Goal: Task Accomplishment & Management: Manage account settings

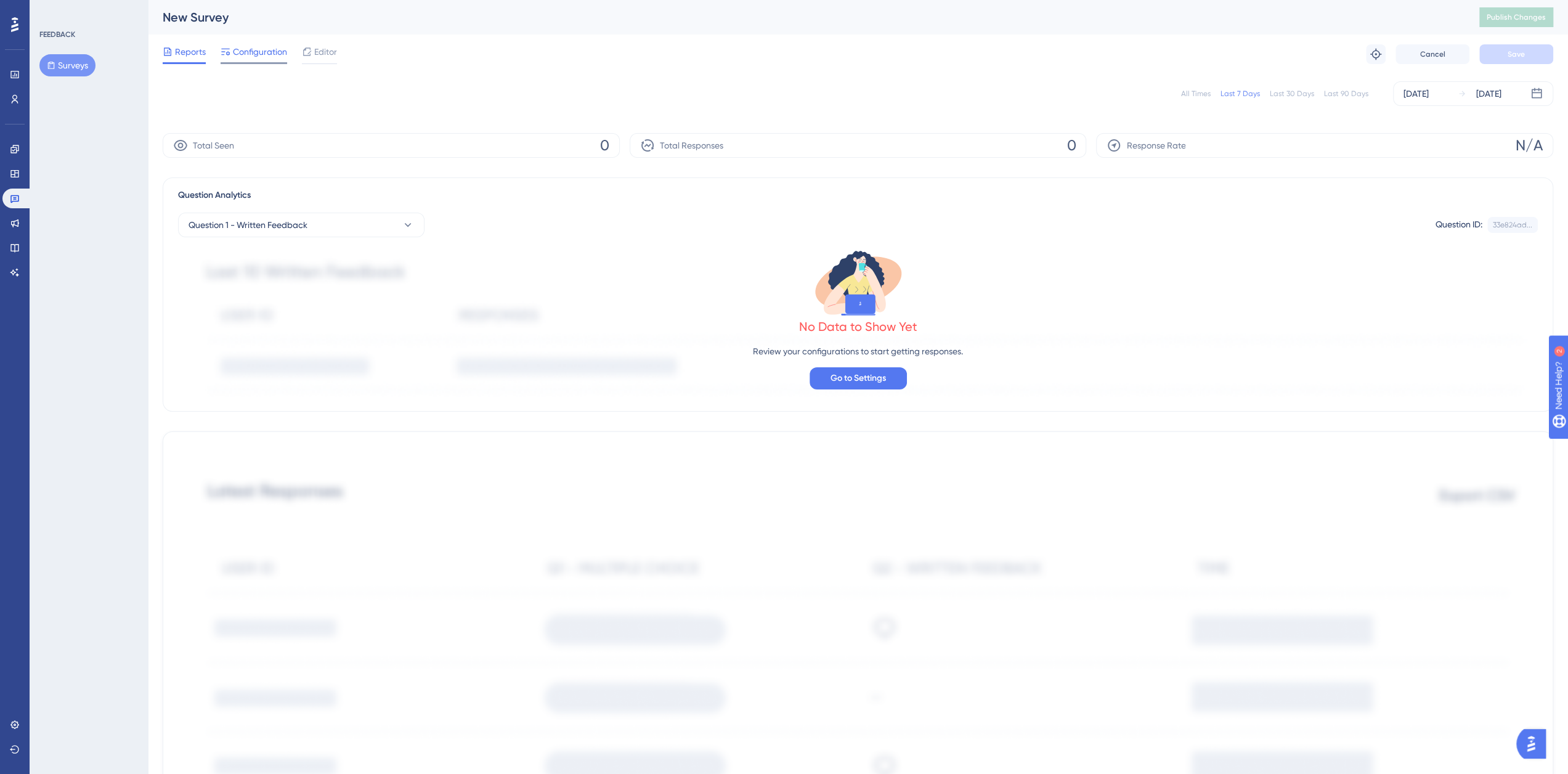
click at [248, 59] on div "Configuration" at bounding box center [254, 54] width 67 height 20
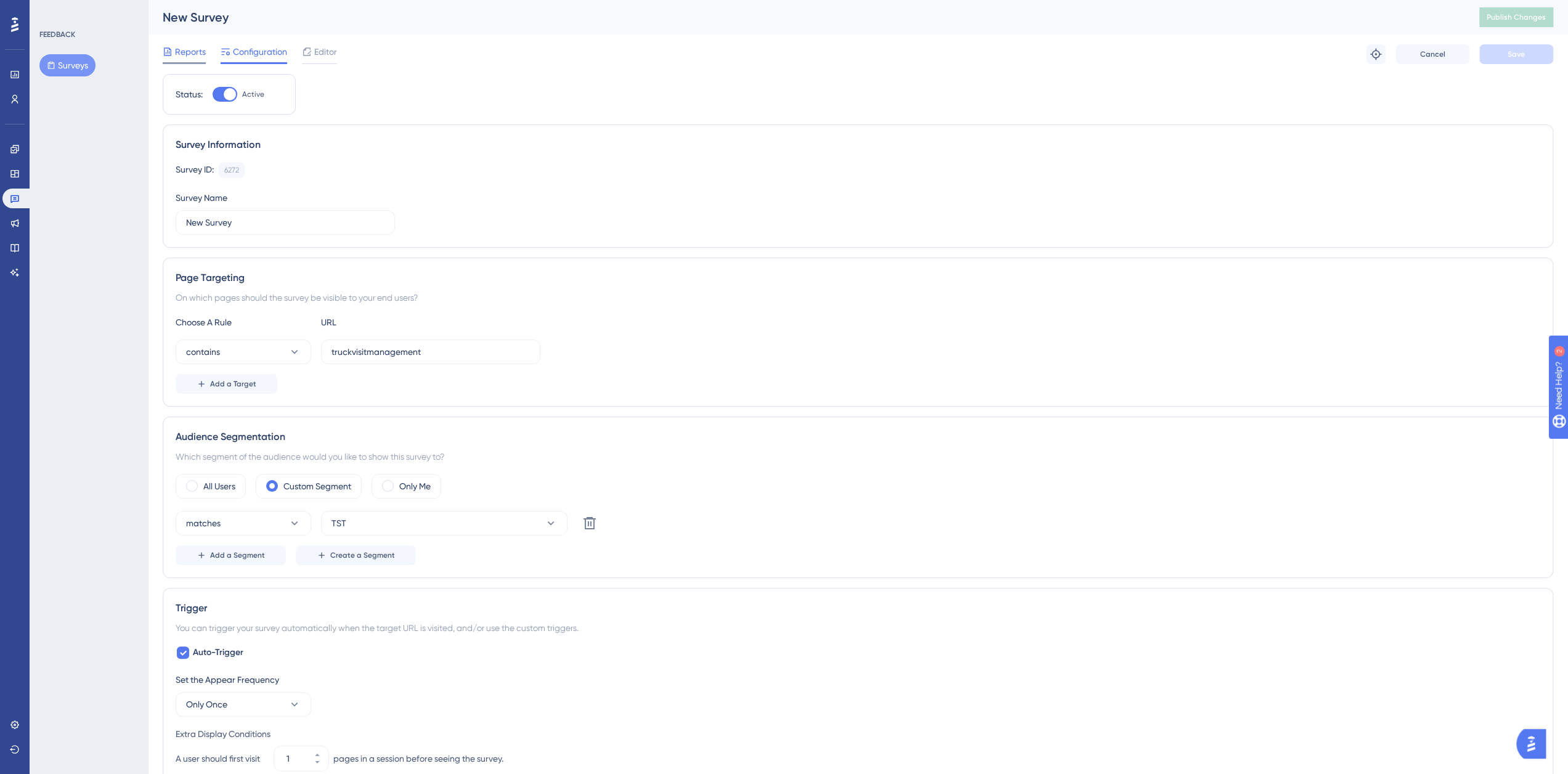
click at [198, 53] on span "Reports" at bounding box center [190, 51] width 31 height 15
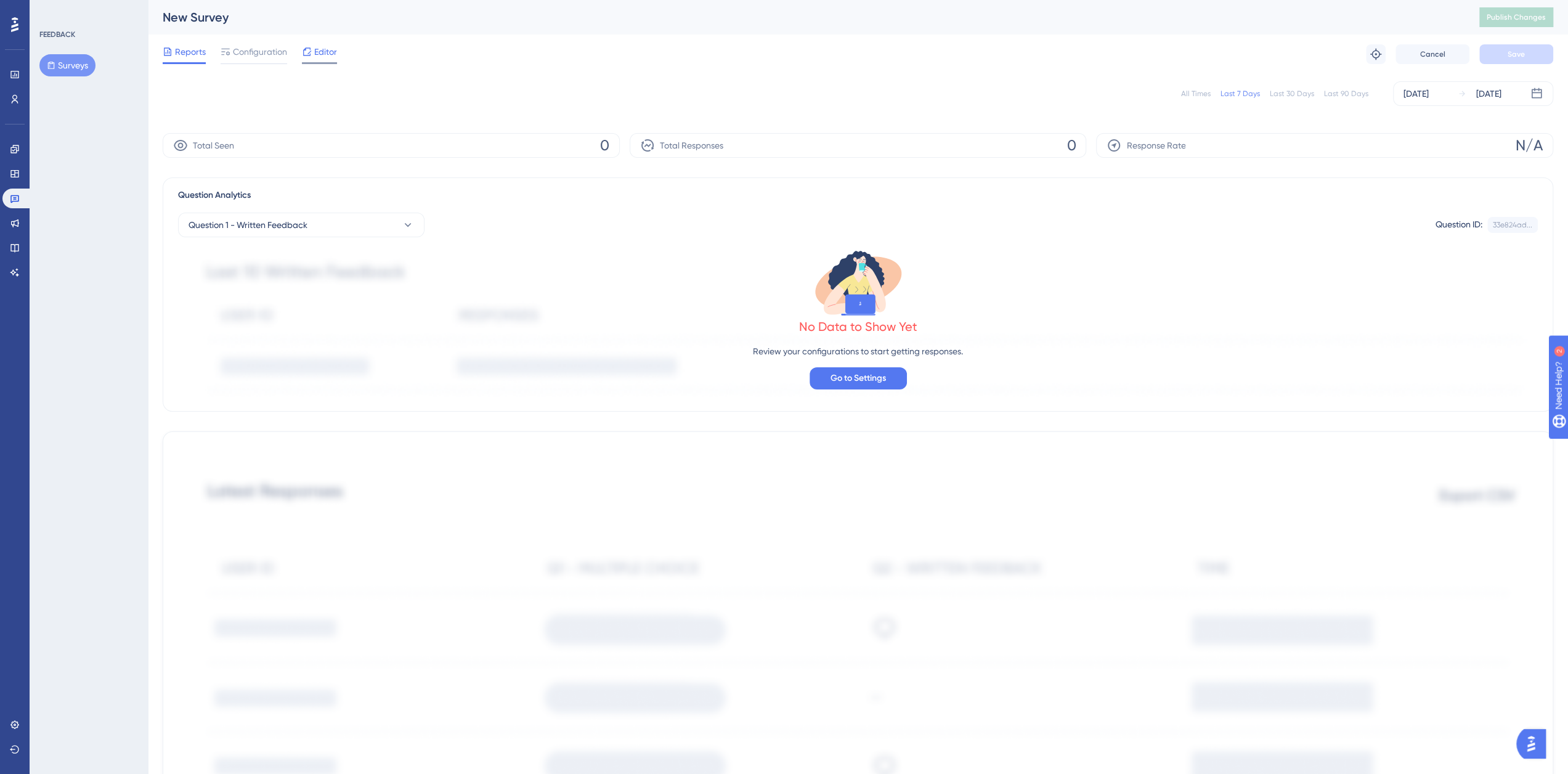
click at [326, 54] on span "Editor" at bounding box center [325, 51] width 23 height 15
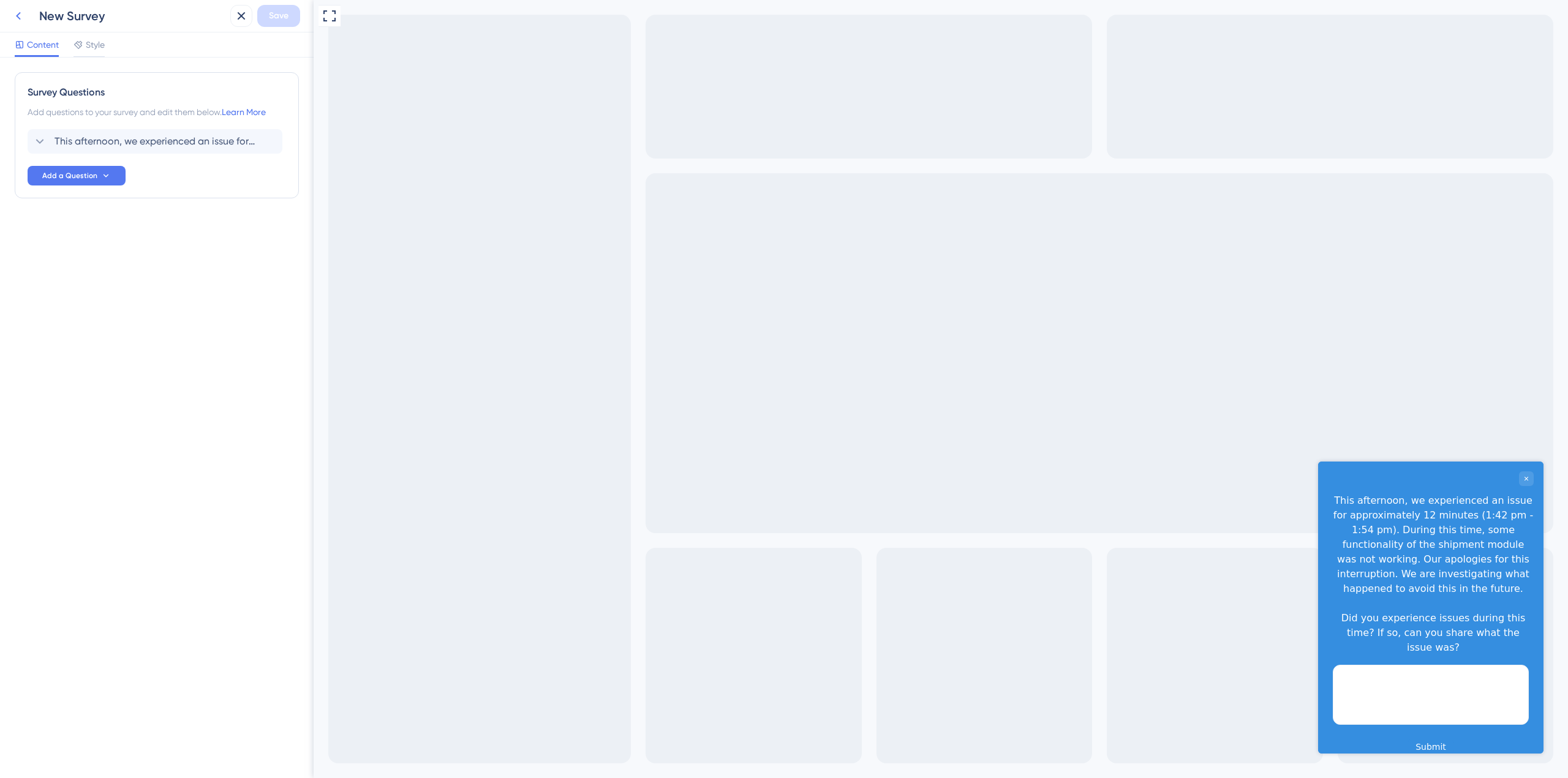
click at [20, 16] on icon at bounding box center [18, 16] width 15 height 15
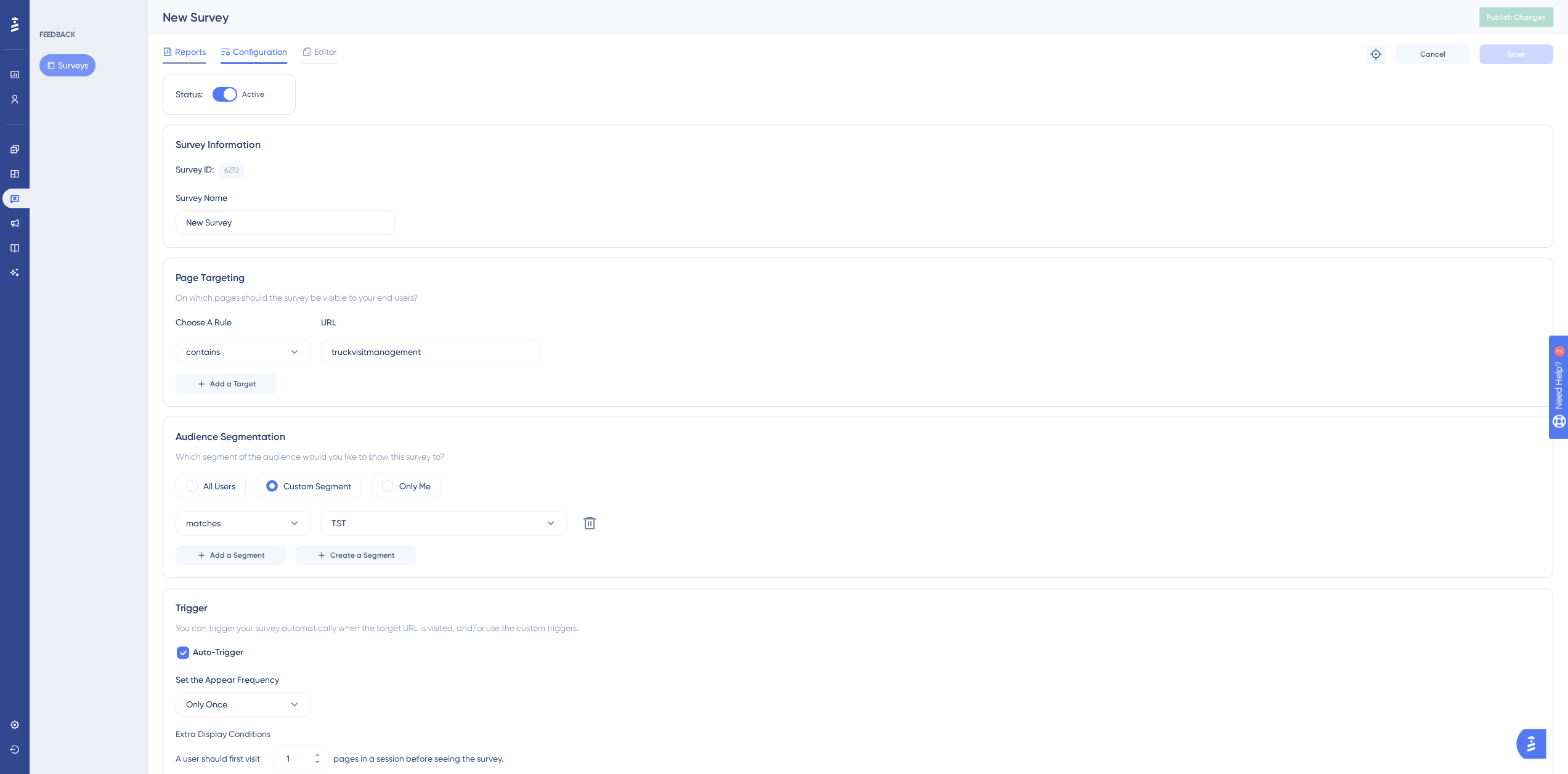
click at [185, 55] on span "Reports" at bounding box center [190, 51] width 31 height 15
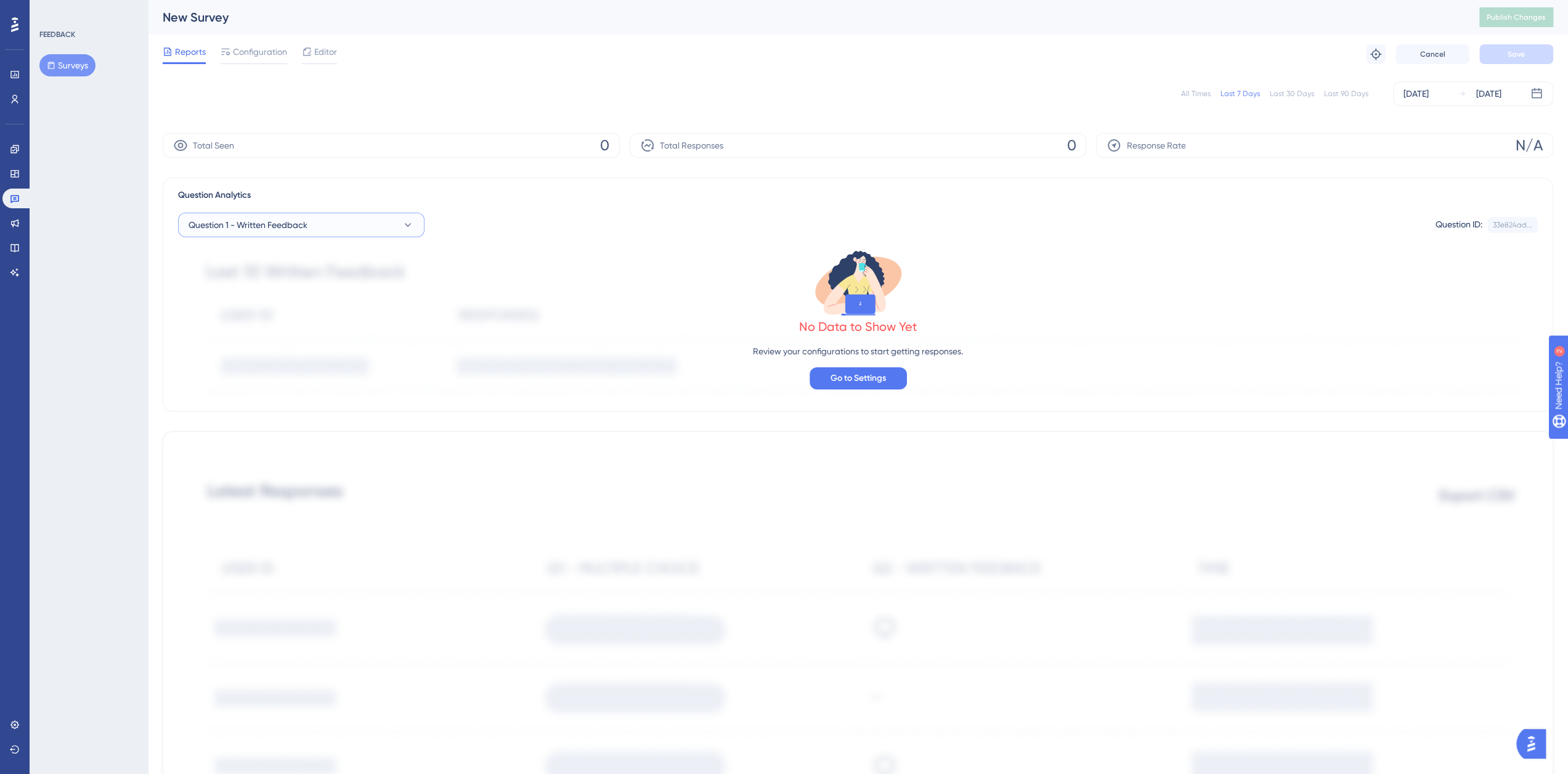
click at [404, 223] on icon at bounding box center [408, 225] width 12 height 12
click at [319, 223] on button "Question 1 - Written Feedback" at bounding box center [301, 225] width 246 height 25
click at [281, 255] on label at bounding box center [301, 261] width 230 height 22
click at [281, 257] on input at bounding box center [293, 261] width 193 height 10
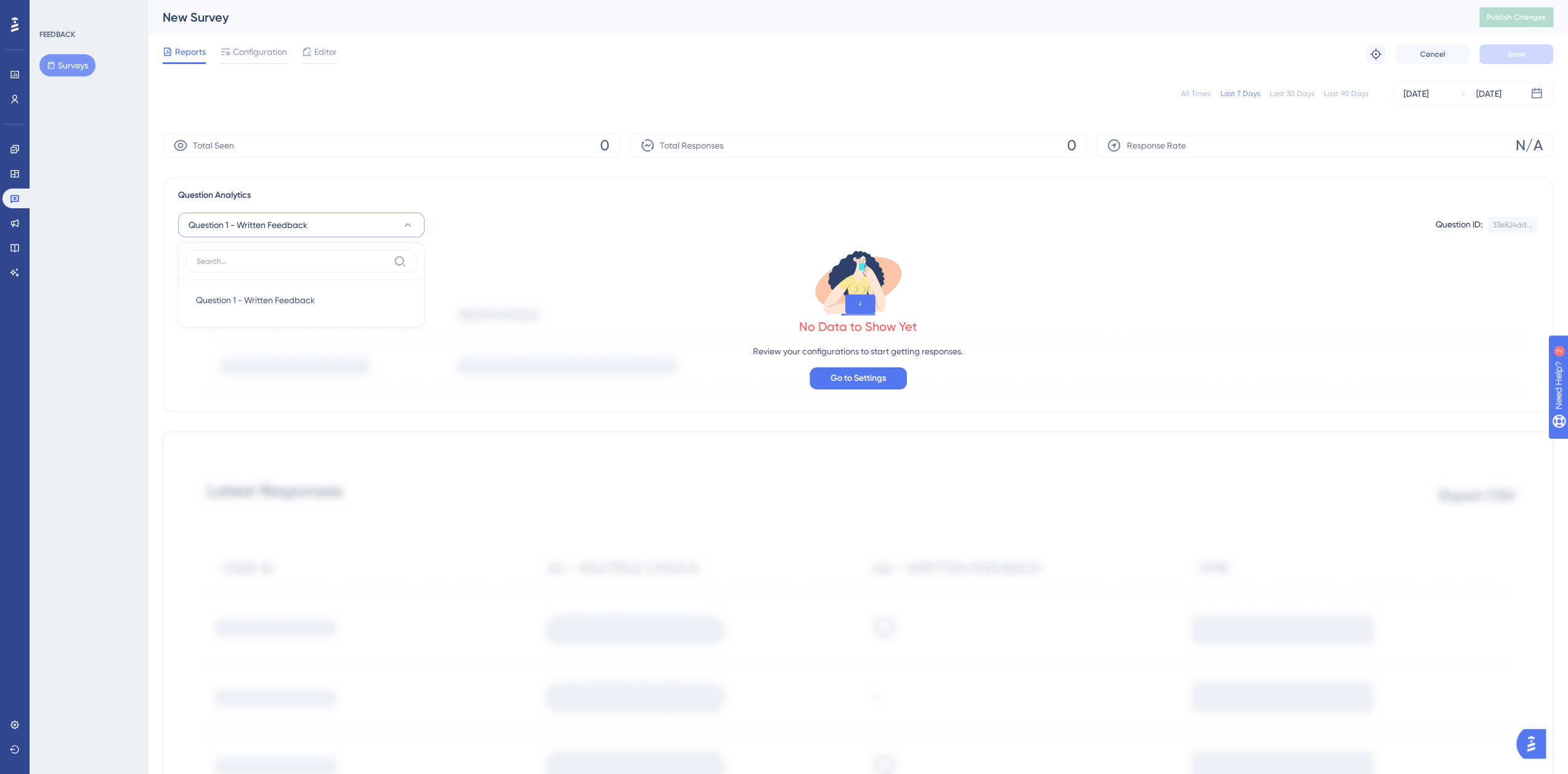
click at [288, 165] on div "All Times Last 7 Days Last 30 Days Last 90 Days Sep 04 2025 Sep 04 2025 Total S…" at bounding box center [858, 655] width 1391 height 1162
click at [71, 64] on button "Surveys" at bounding box center [68, 65] width 56 height 22
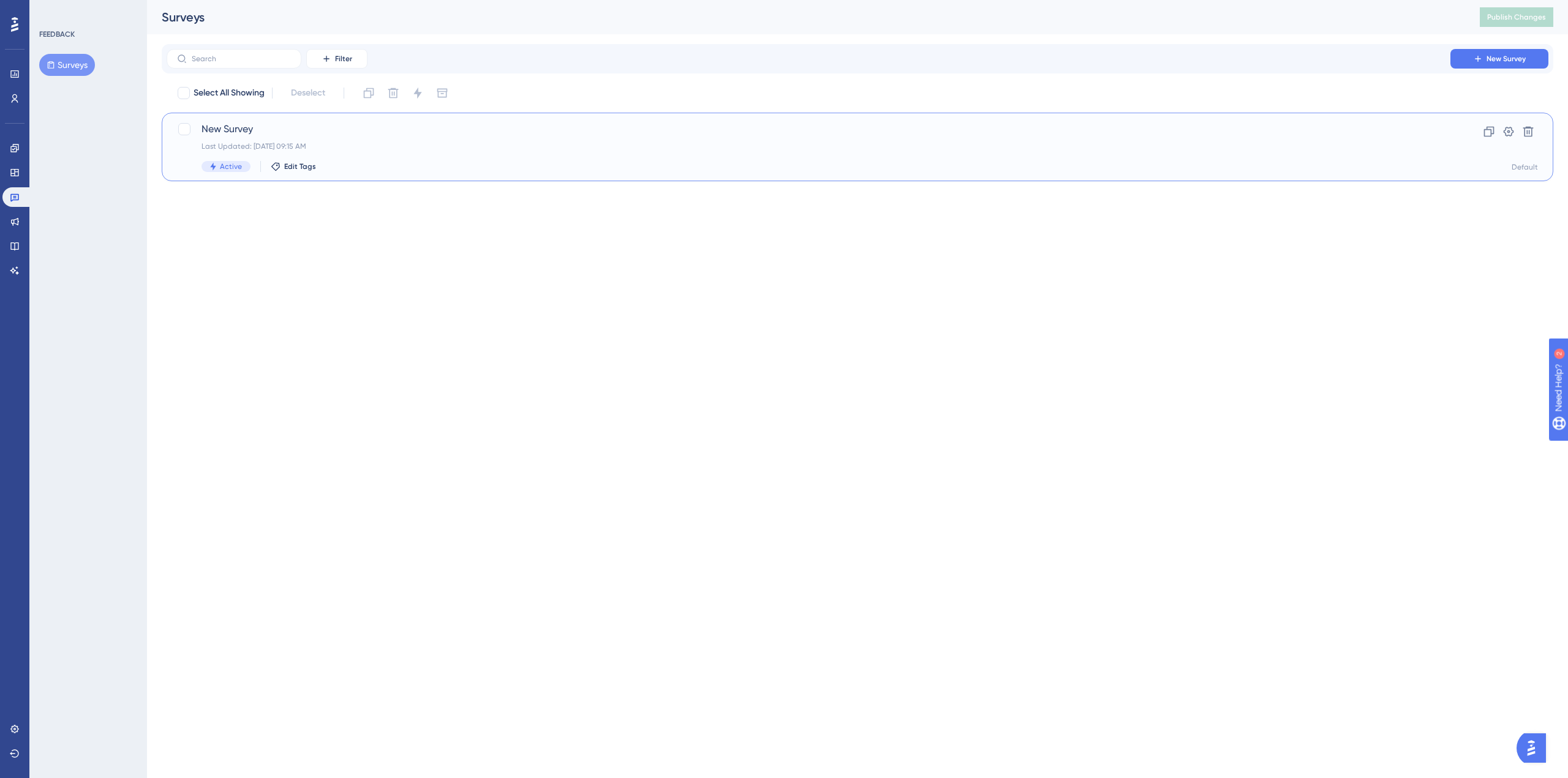
click at [256, 140] on div "New Survey Last Updated: Sep 04 2025, 09:15 AM Active Edit Tags" at bounding box center [808, 147] width 1214 height 50
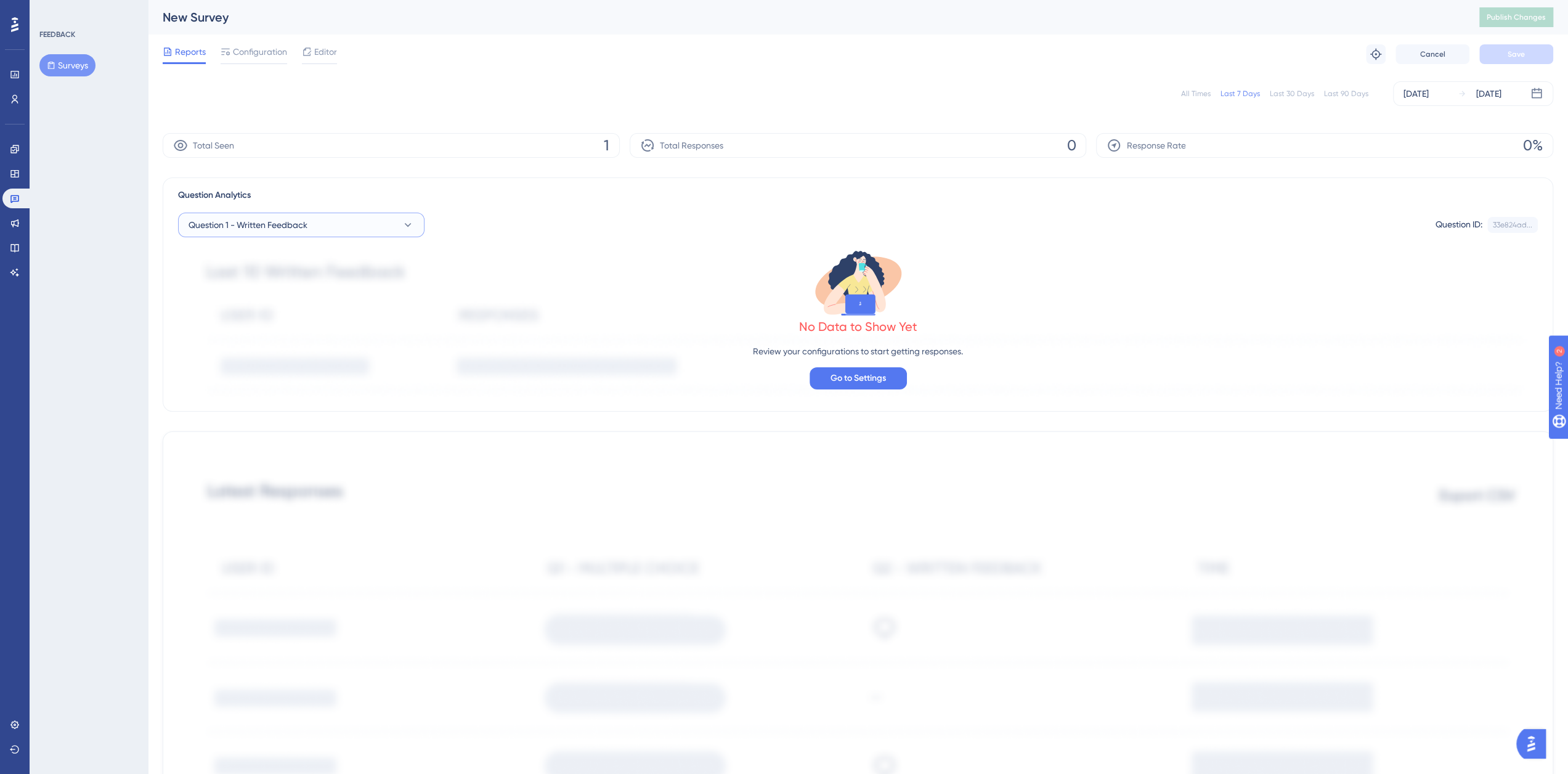
click at [412, 226] on icon at bounding box center [408, 225] width 12 height 12
click at [594, 146] on div "Total Seen 1" at bounding box center [391, 146] width 457 height 25
click at [1179, 151] on span "Response Rate" at bounding box center [1156, 146] width 59 height 15
click at [1240, 93] on div "Last 7 Days" at bounding box center [1241, 93] width 40 height 10
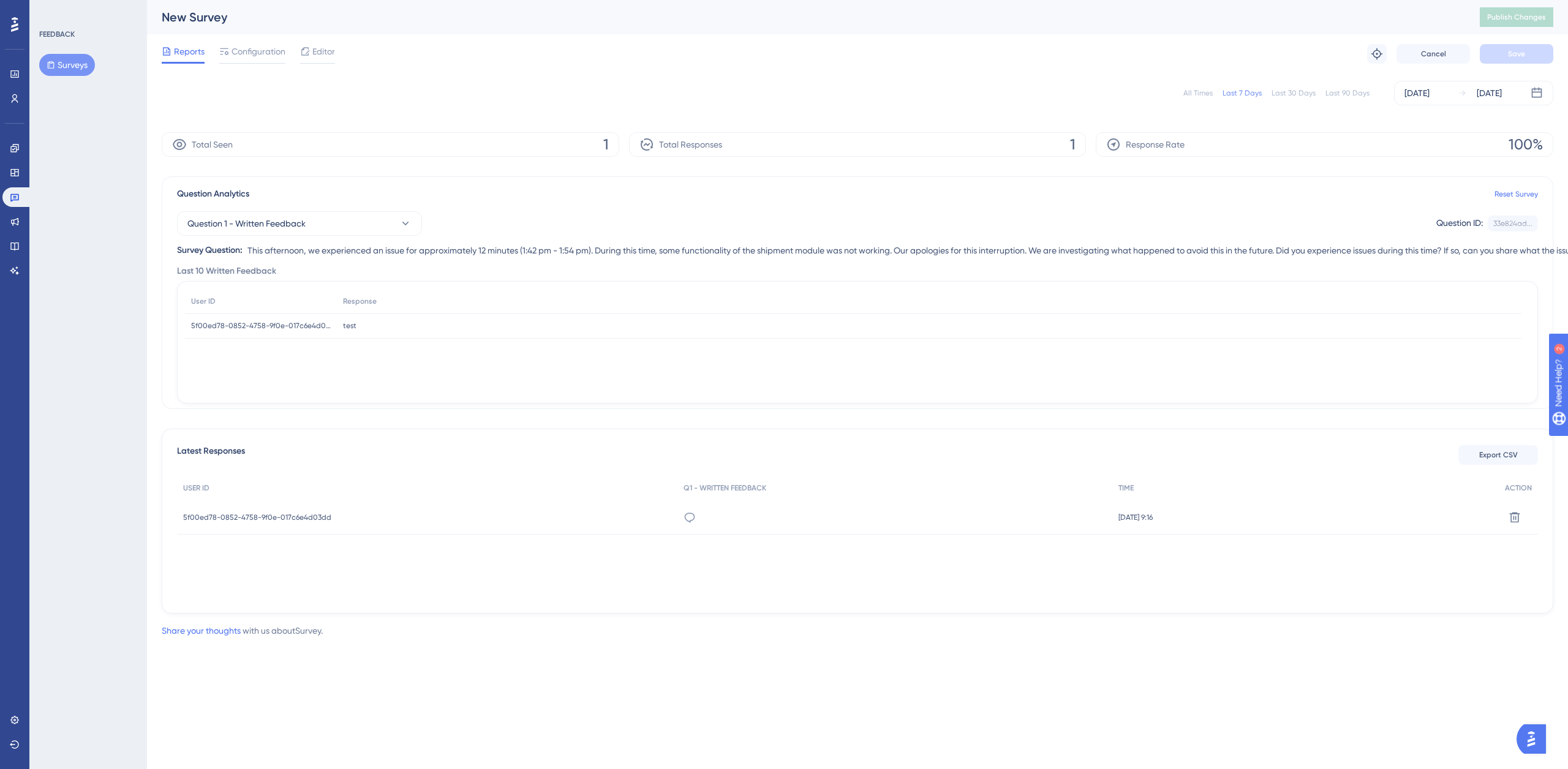
click at [250, 39] on div "Reports Configuration Editor Troubleshoot Cancel Save" at bounding box center [857, 54] width 1391 height 39
click at [251, 47] on span "Configuration" at bounding box center [259, 51] width 54 height 15
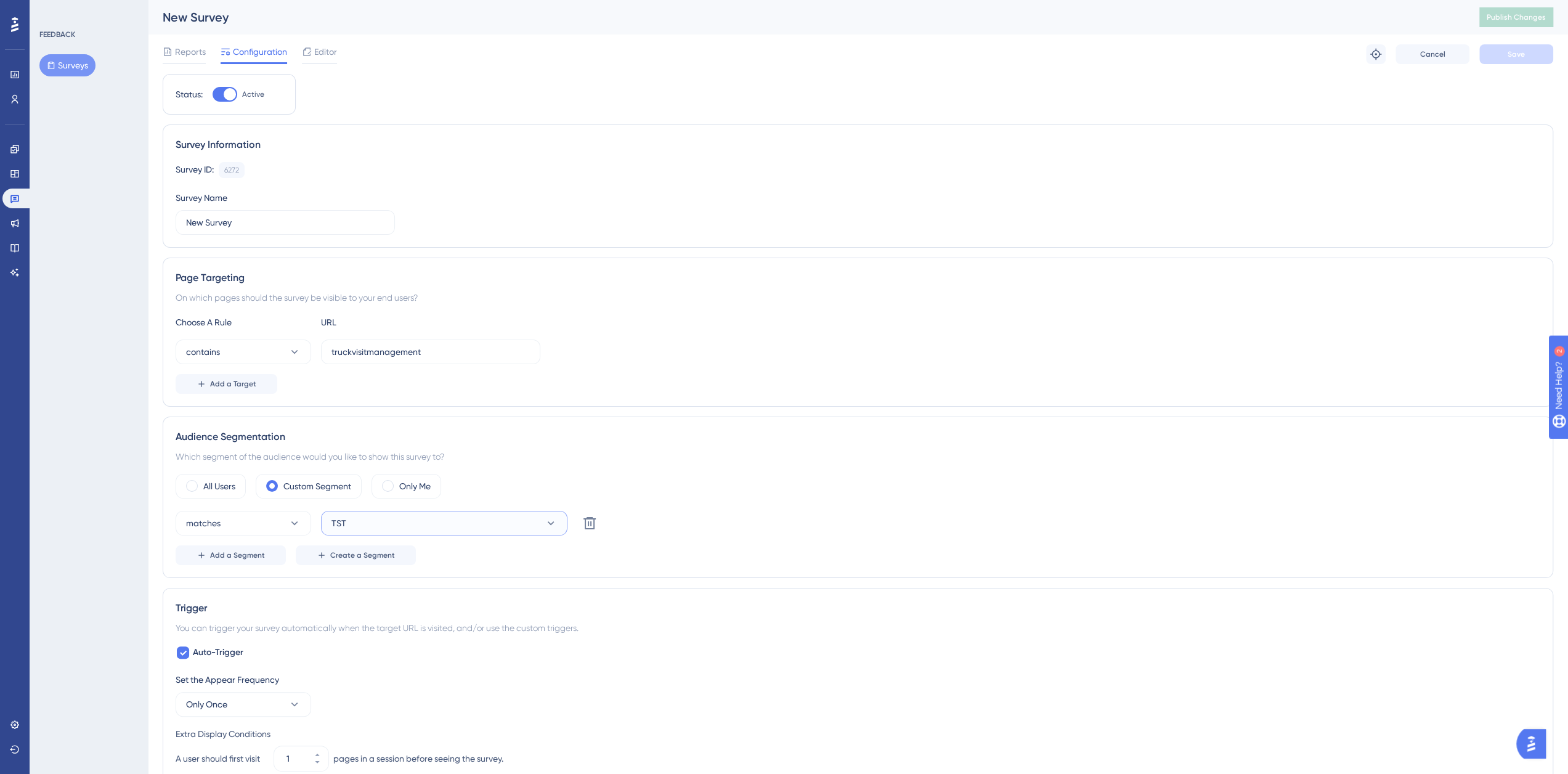
click at [352, 516] on button "TST" at bounding box center [444, 523] width 246 height 25
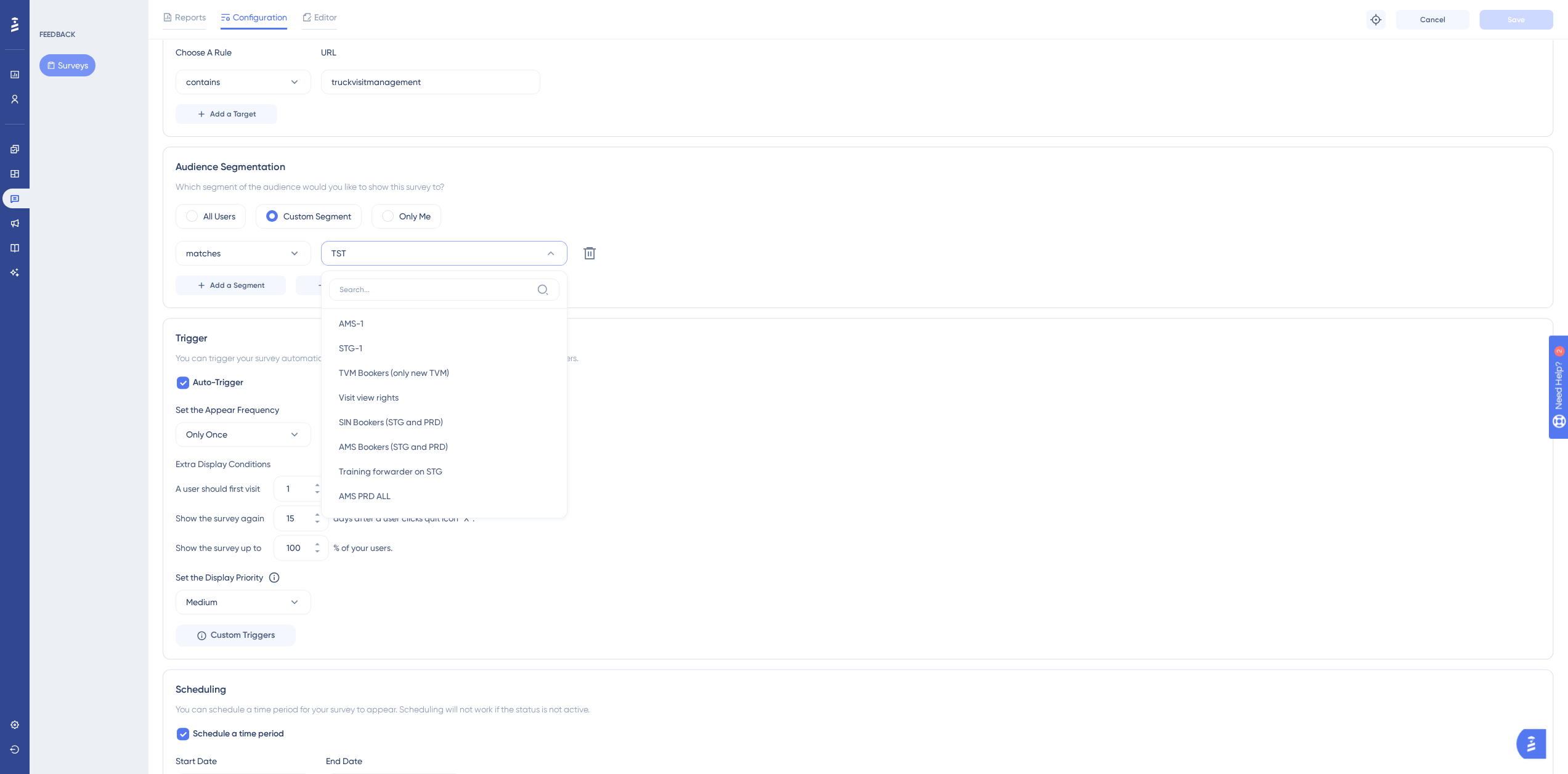
scroll to position [116, 0]
click at [383, 429] on span "SIN Bookers (STG and PRD)" at bounding box center [391, 434] width 104 height 15
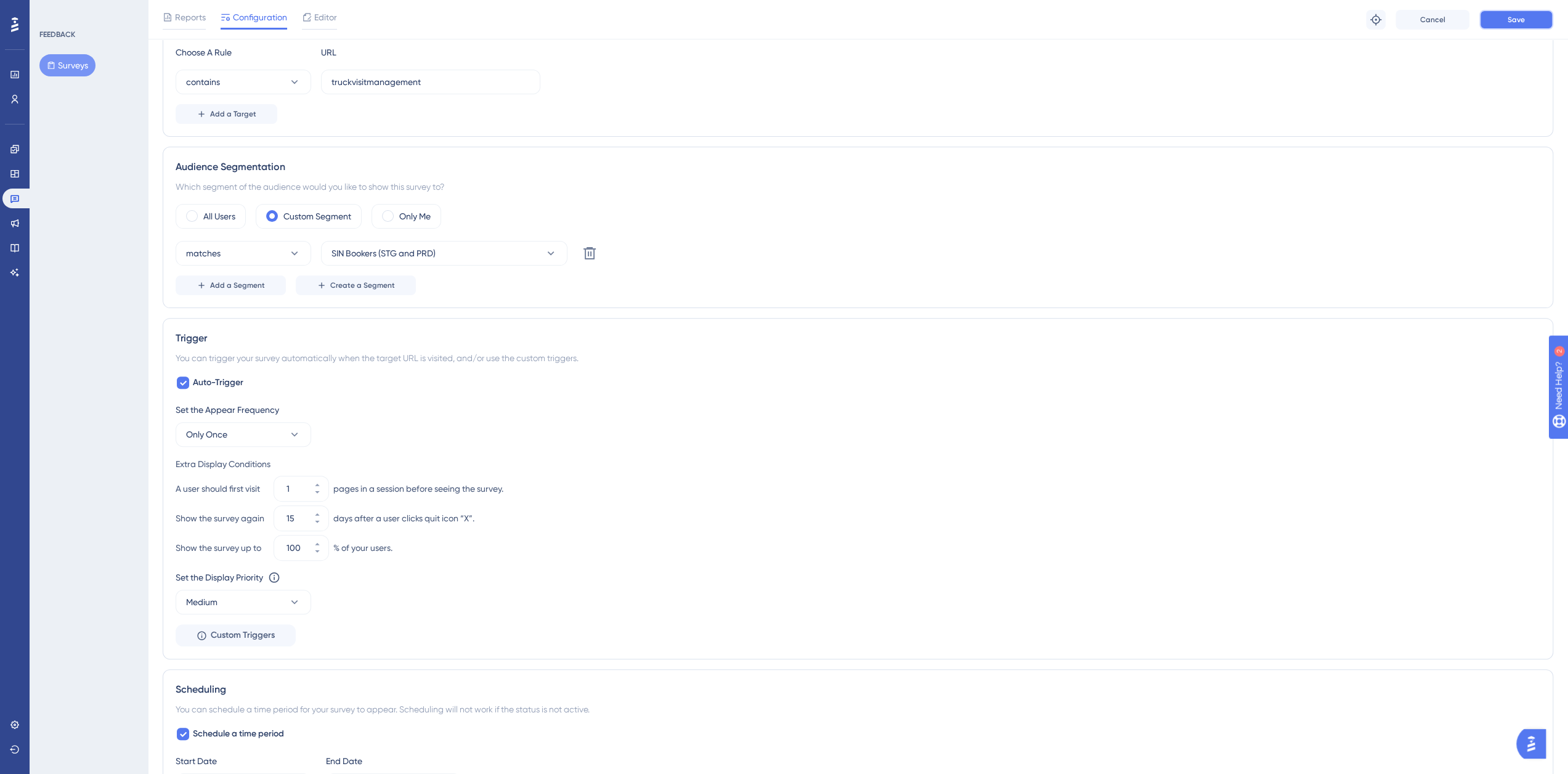
click at [1508, 23] on span "Save" at bounding box center [1516, 19] width 17 height 10
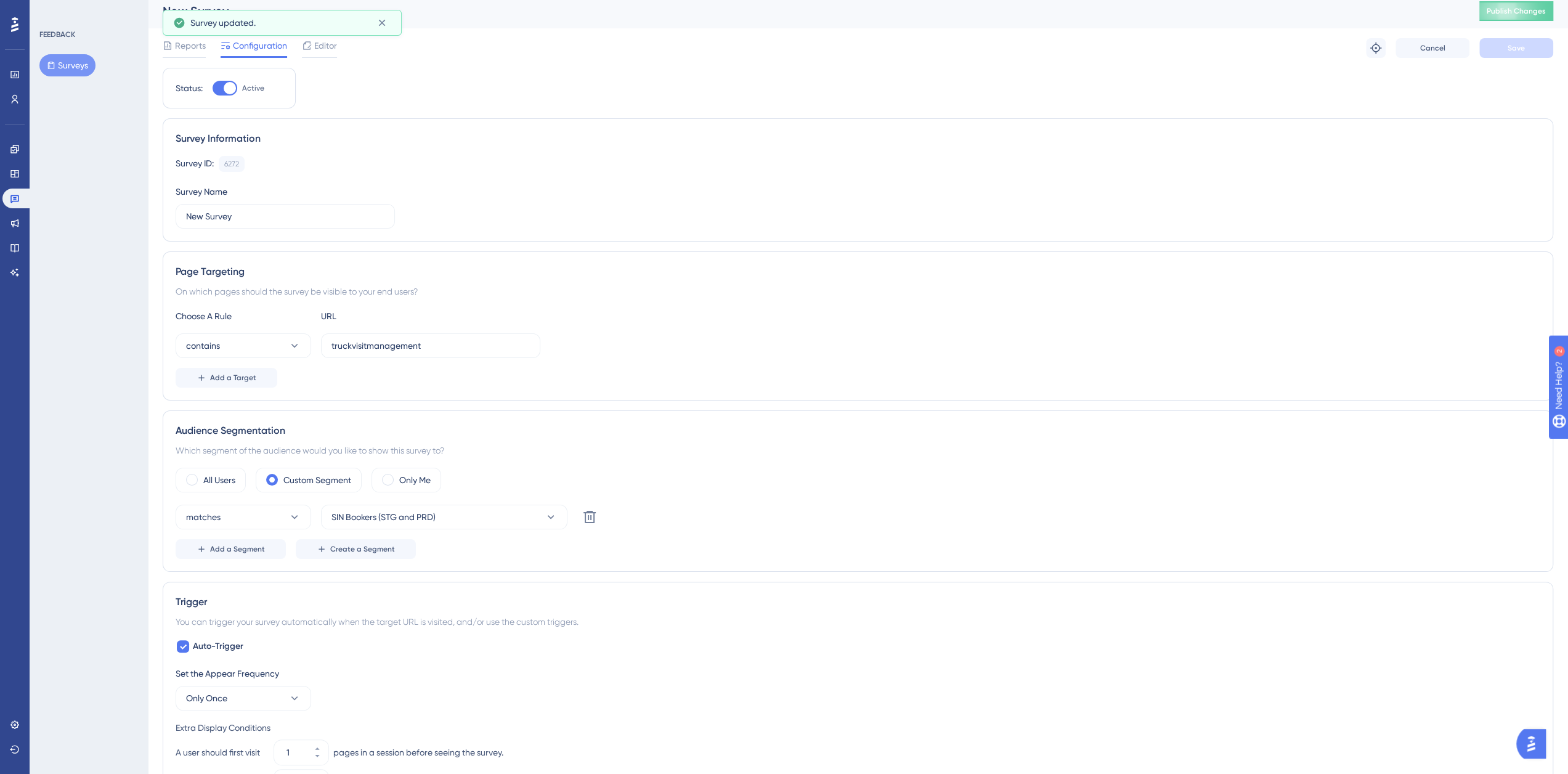
scroll to position [0, 0]
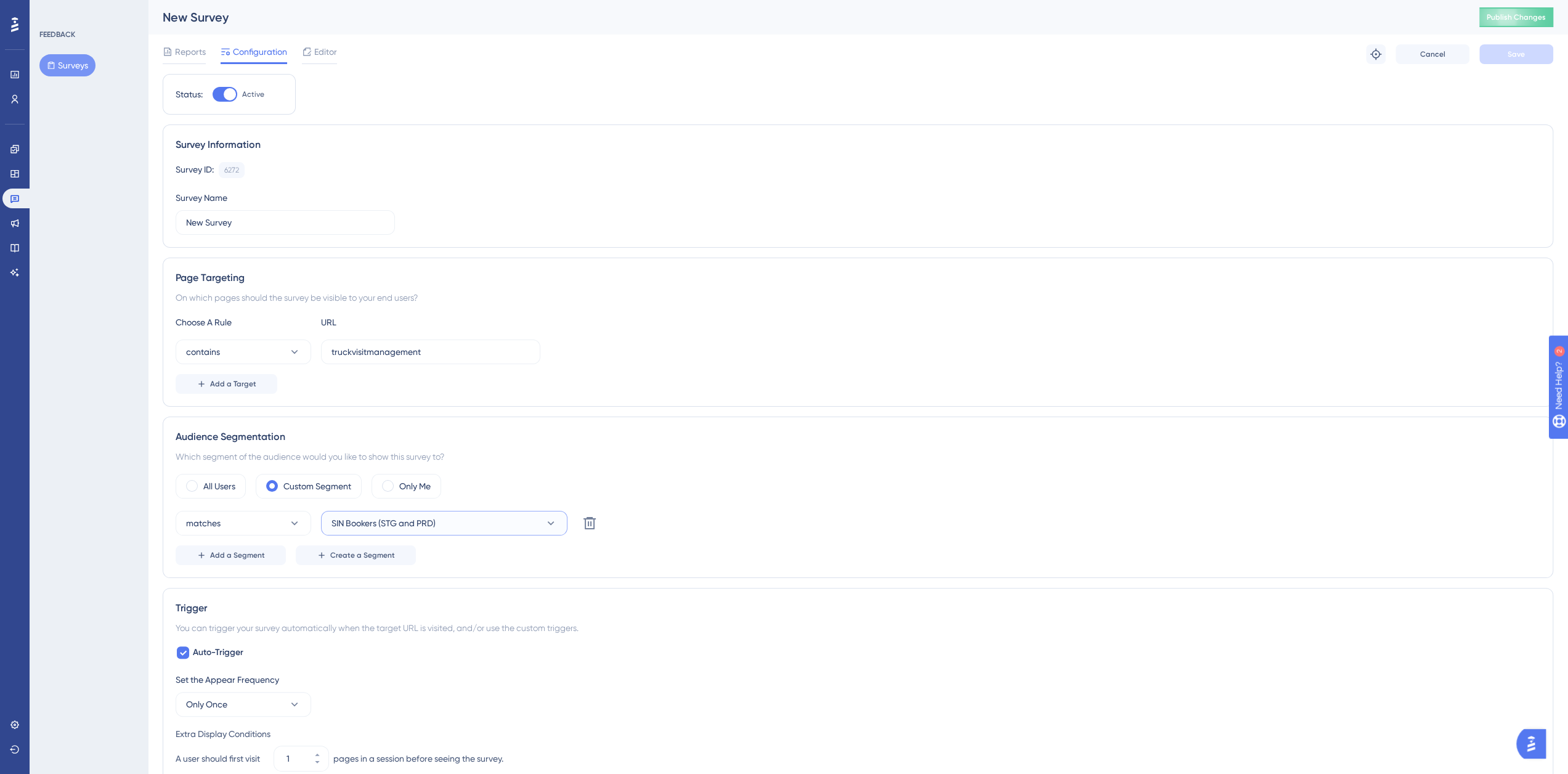
click at [396, 520] on span "SIN Bookers (STG and PRD)" at bounding box center [384, 523] width 104 height 15
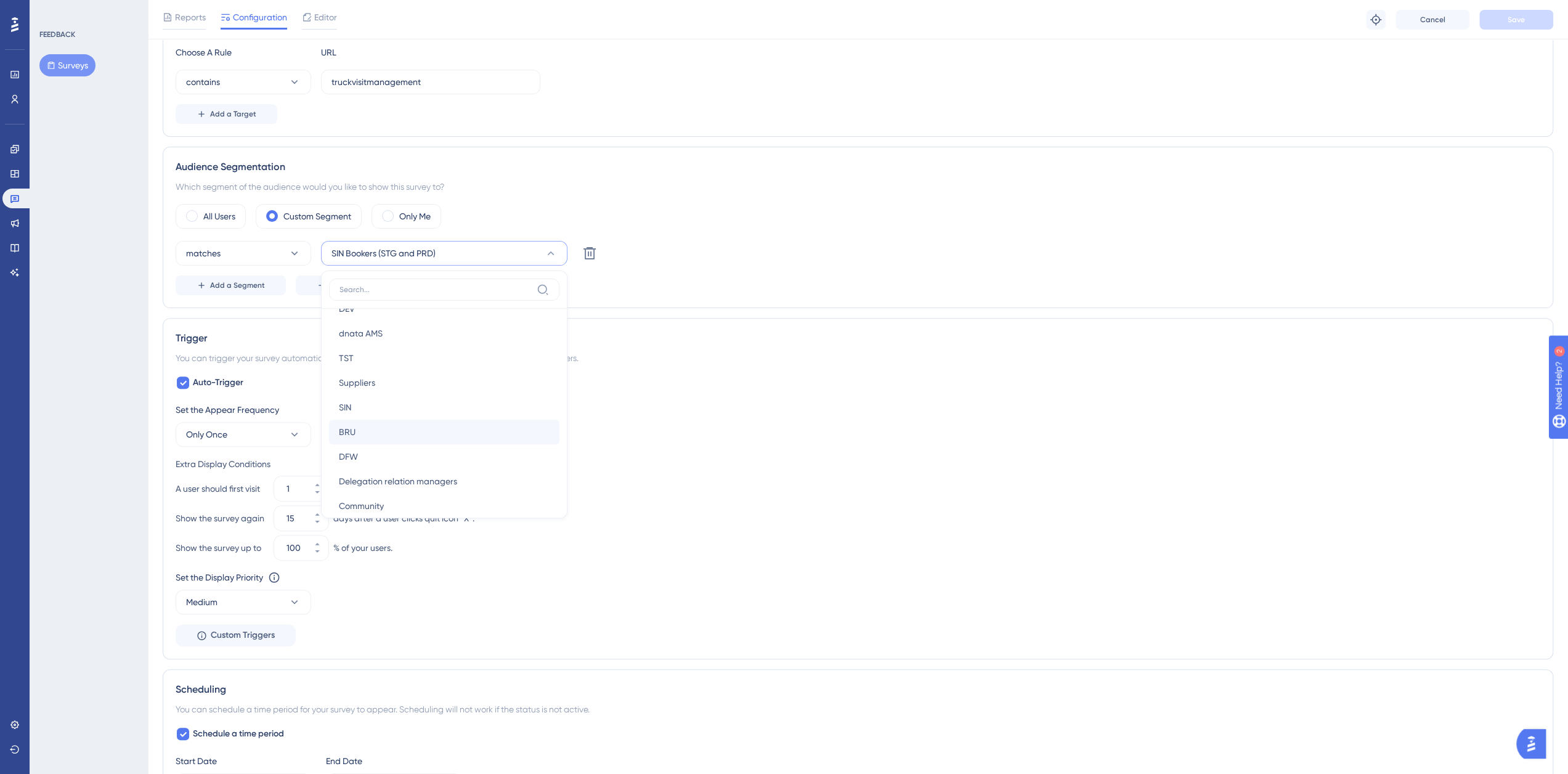
scroll to position [490, 0]
click at [388, 404] on div "SIN SIN" at bounding box center [444, 406] width 211 height 25
click at [233, 284] on span "Add a Segment" at bounding box center [237, 284] width 55 height 10
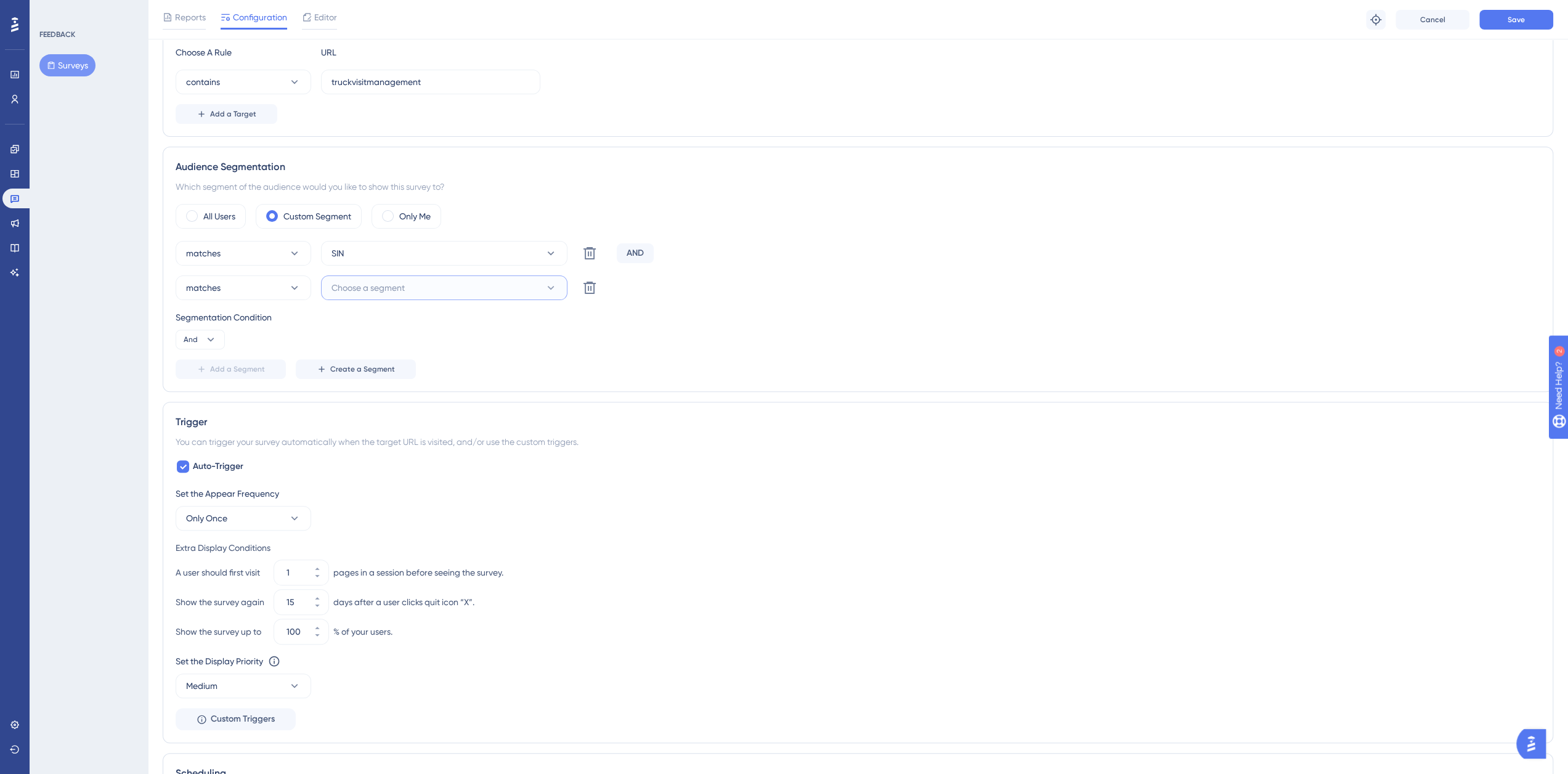
click at [383, 288] on span "Choose a segment" at bounding box center [368, 287] width 74 height 15
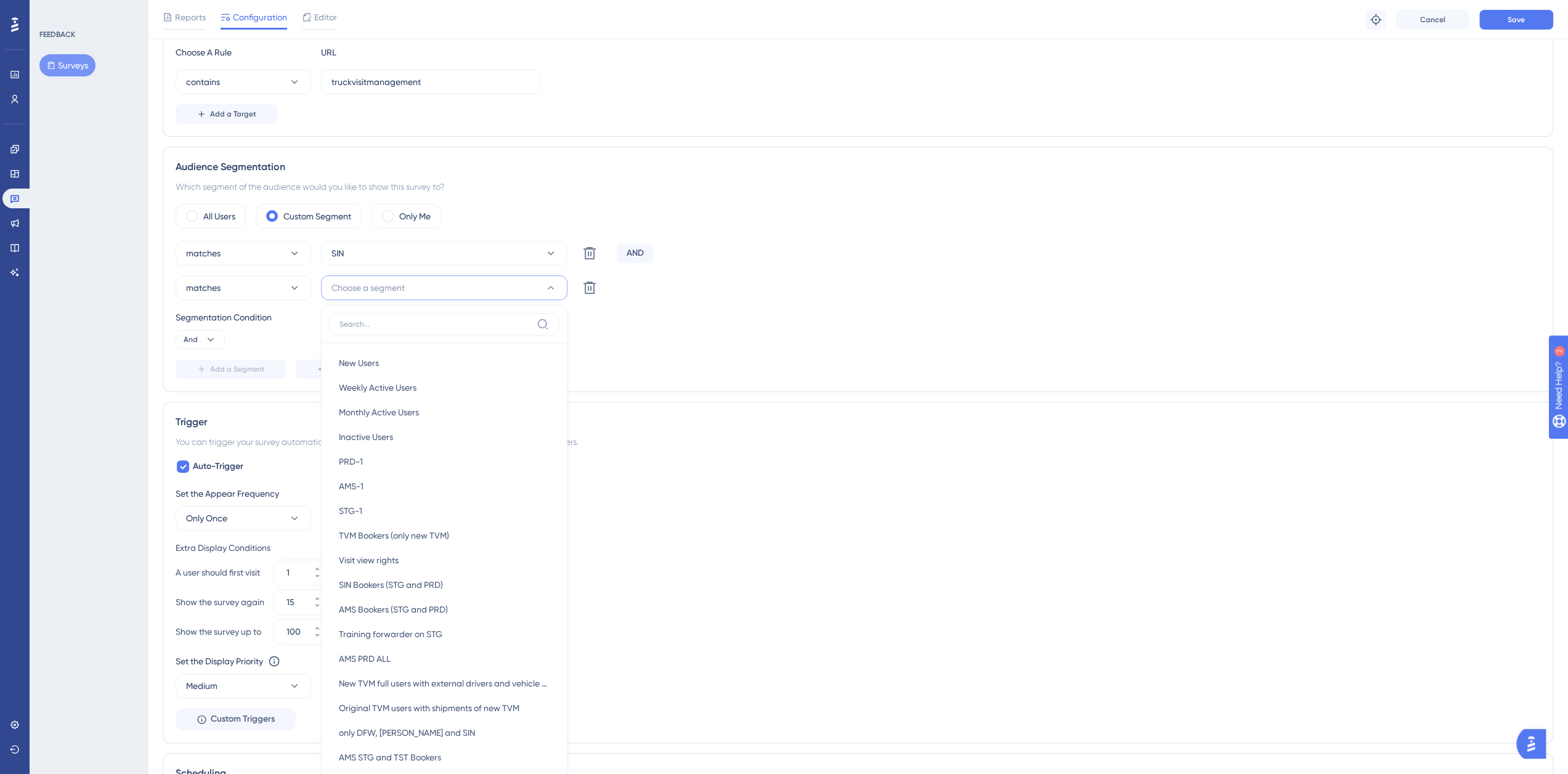
scroll to position [423, 0]
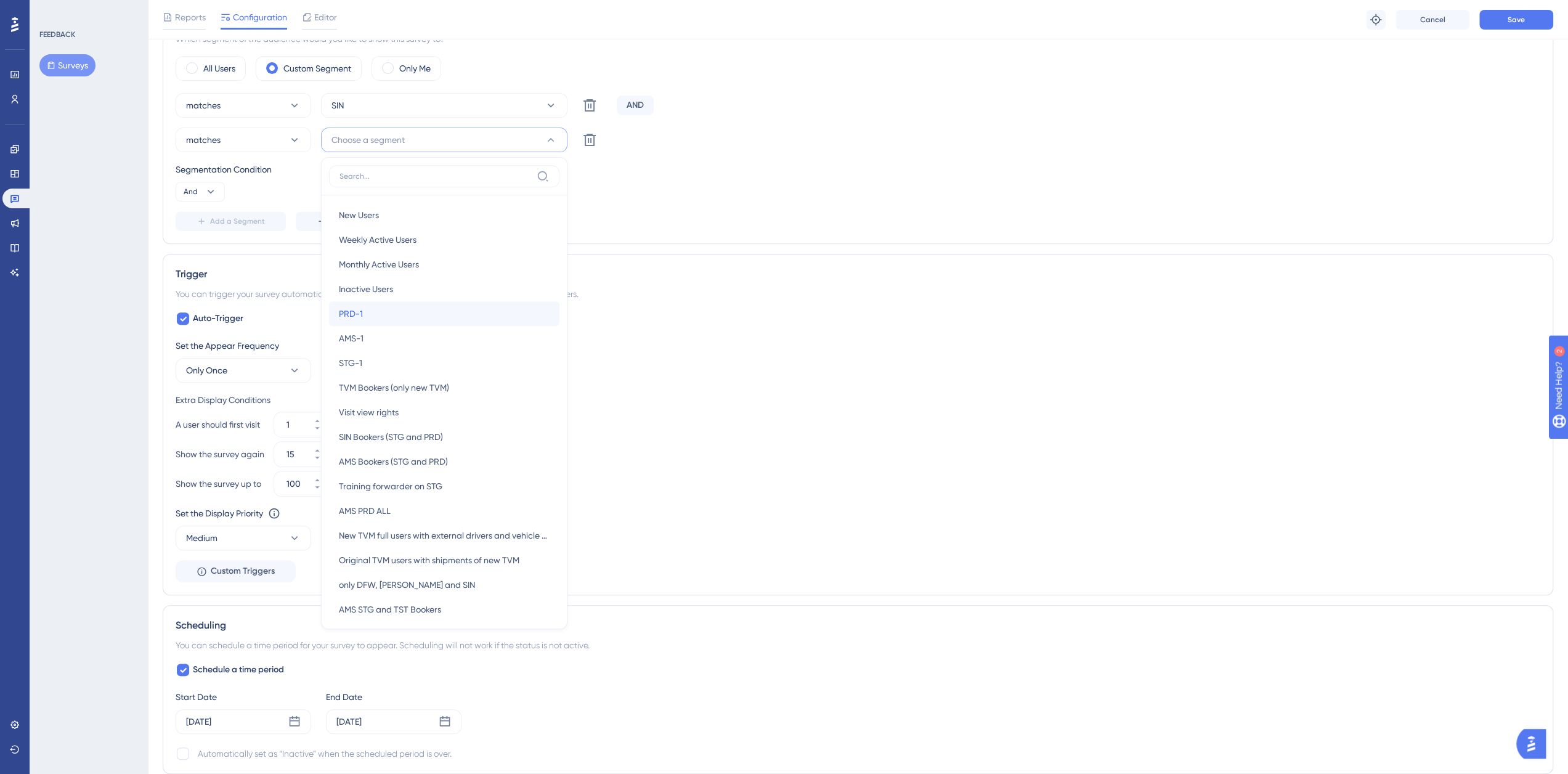
click at [407, 316] on div "PRD-1 PRD-1" at bounding box center [444, 314] width 211 height 25
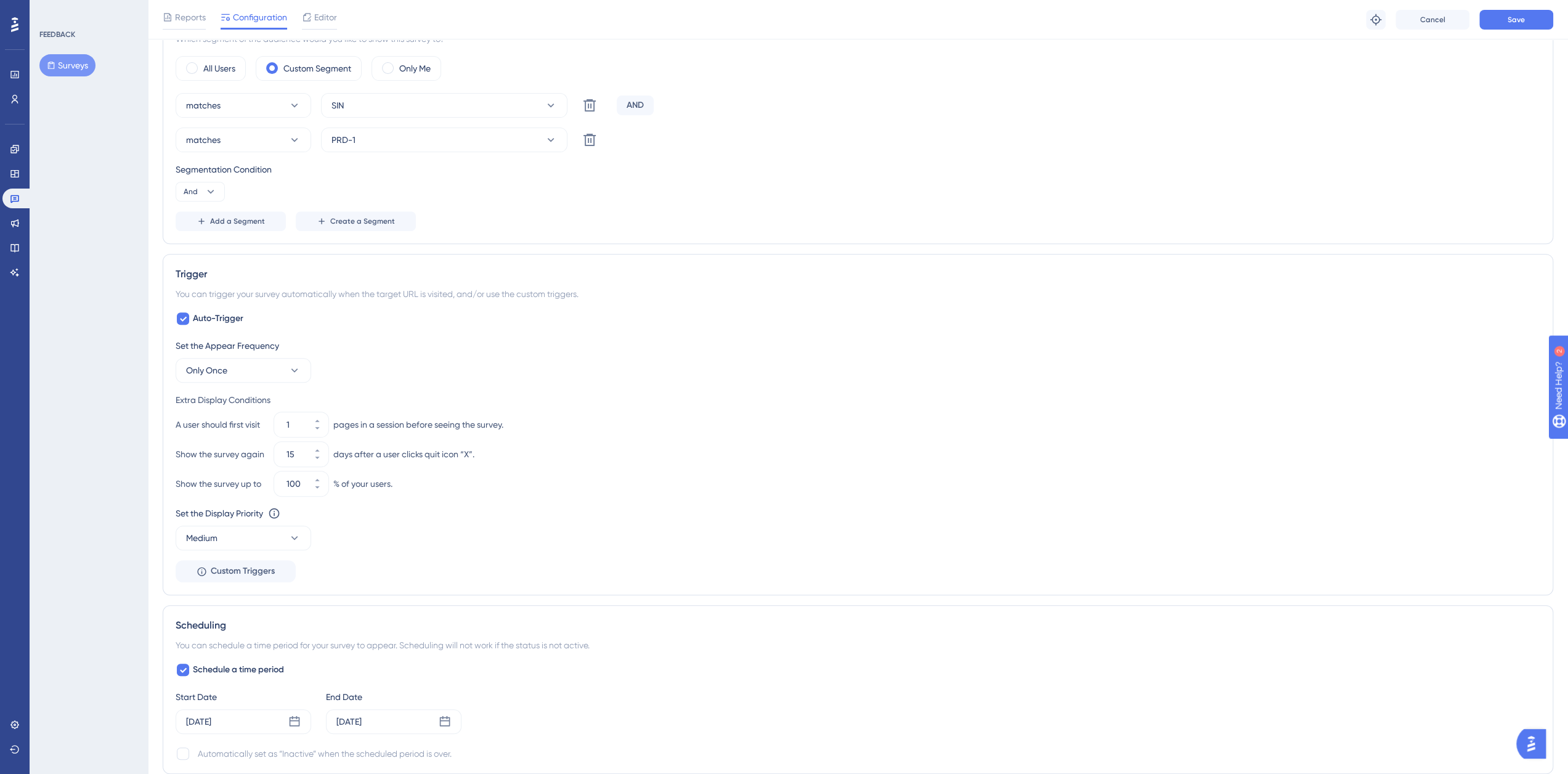
scroll to position [217, 0]
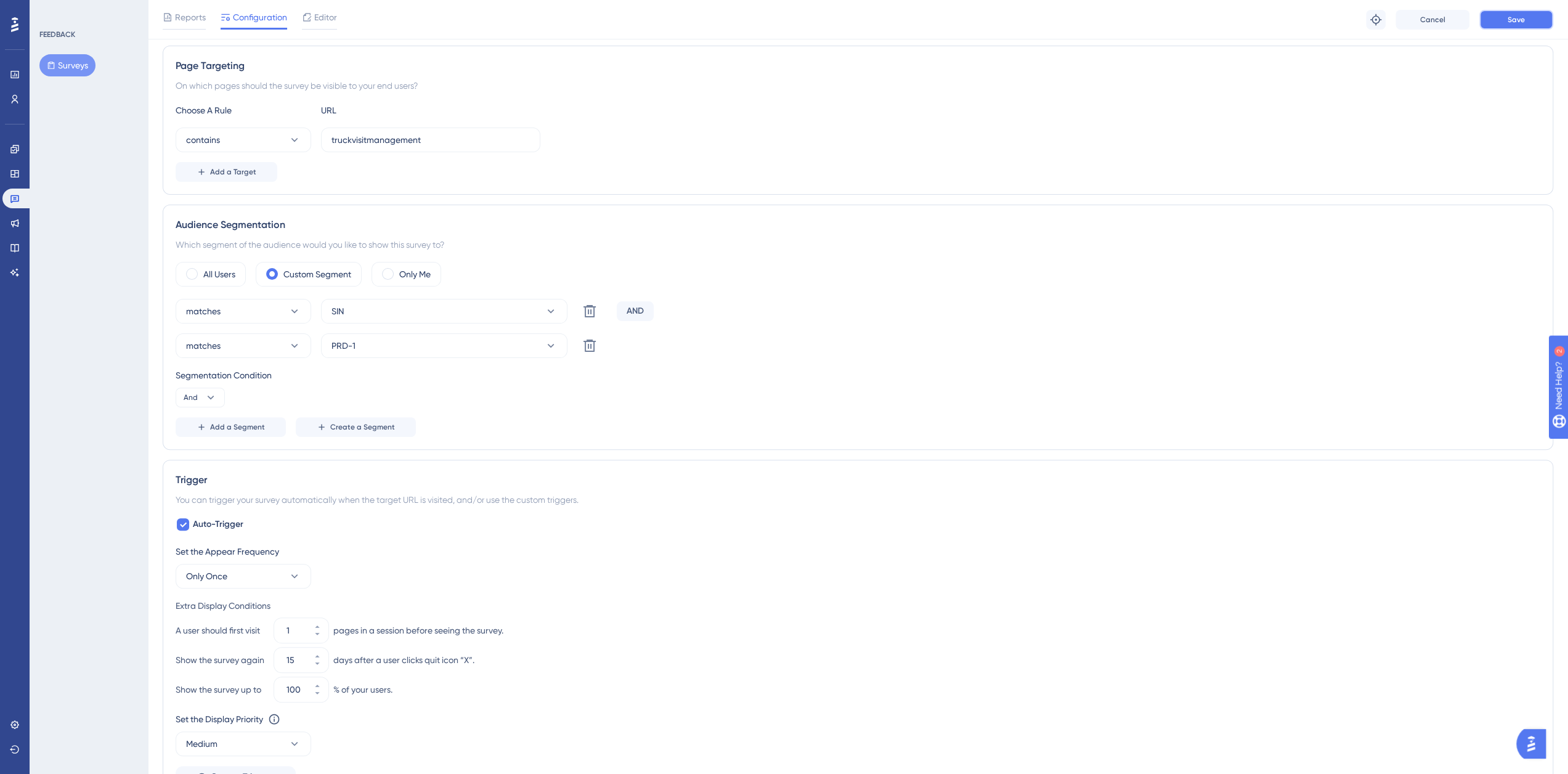
click at [1489, 25] on button "Save" at bounding box center [1517, 19] width 74 height 20
click at [587, 341] on icon at bounding box center [590, 345] width 15 height 15
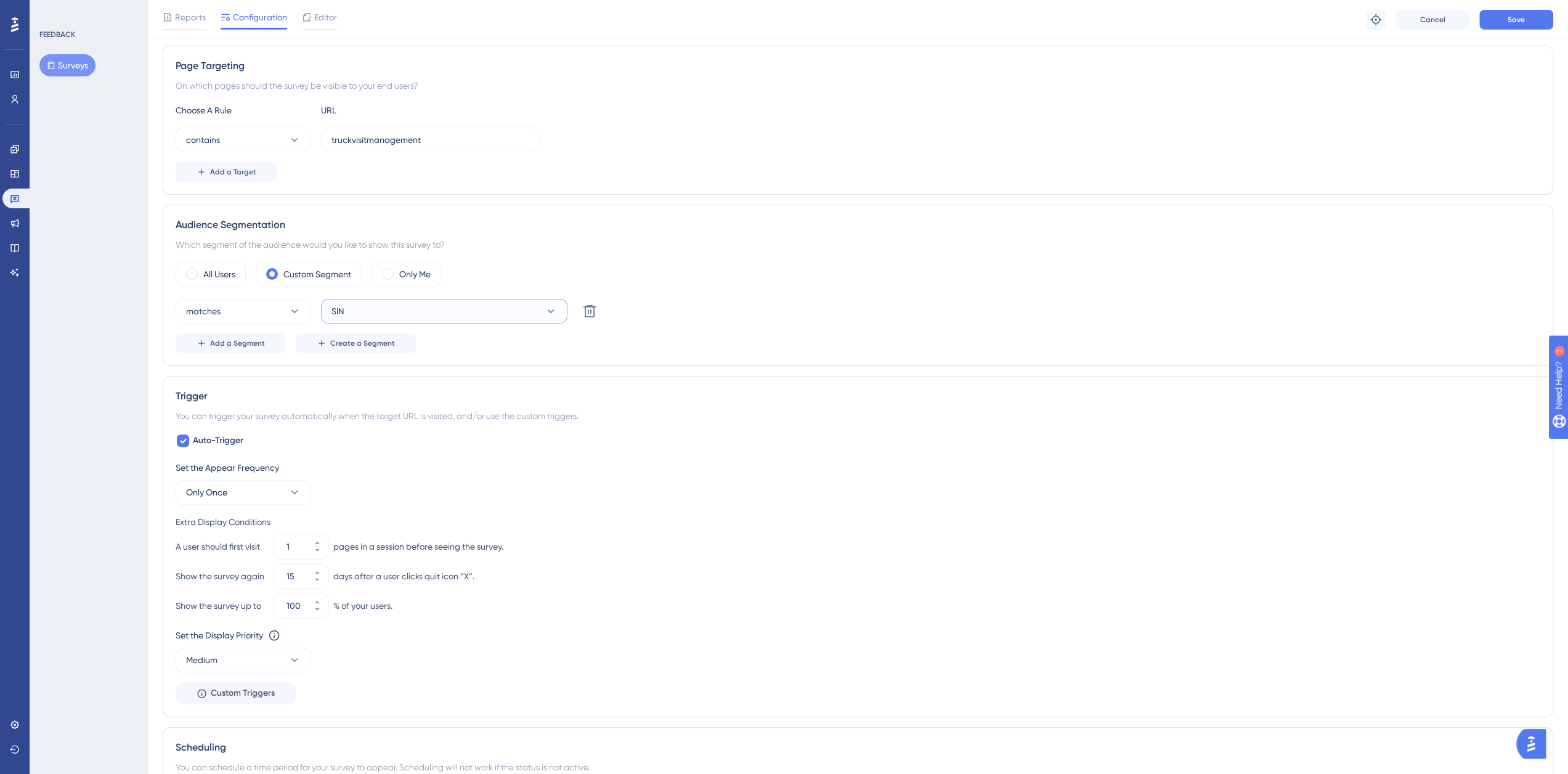
click at [534, 312] on button "SIN" at bounding box center [444, 312] width 246 height 25
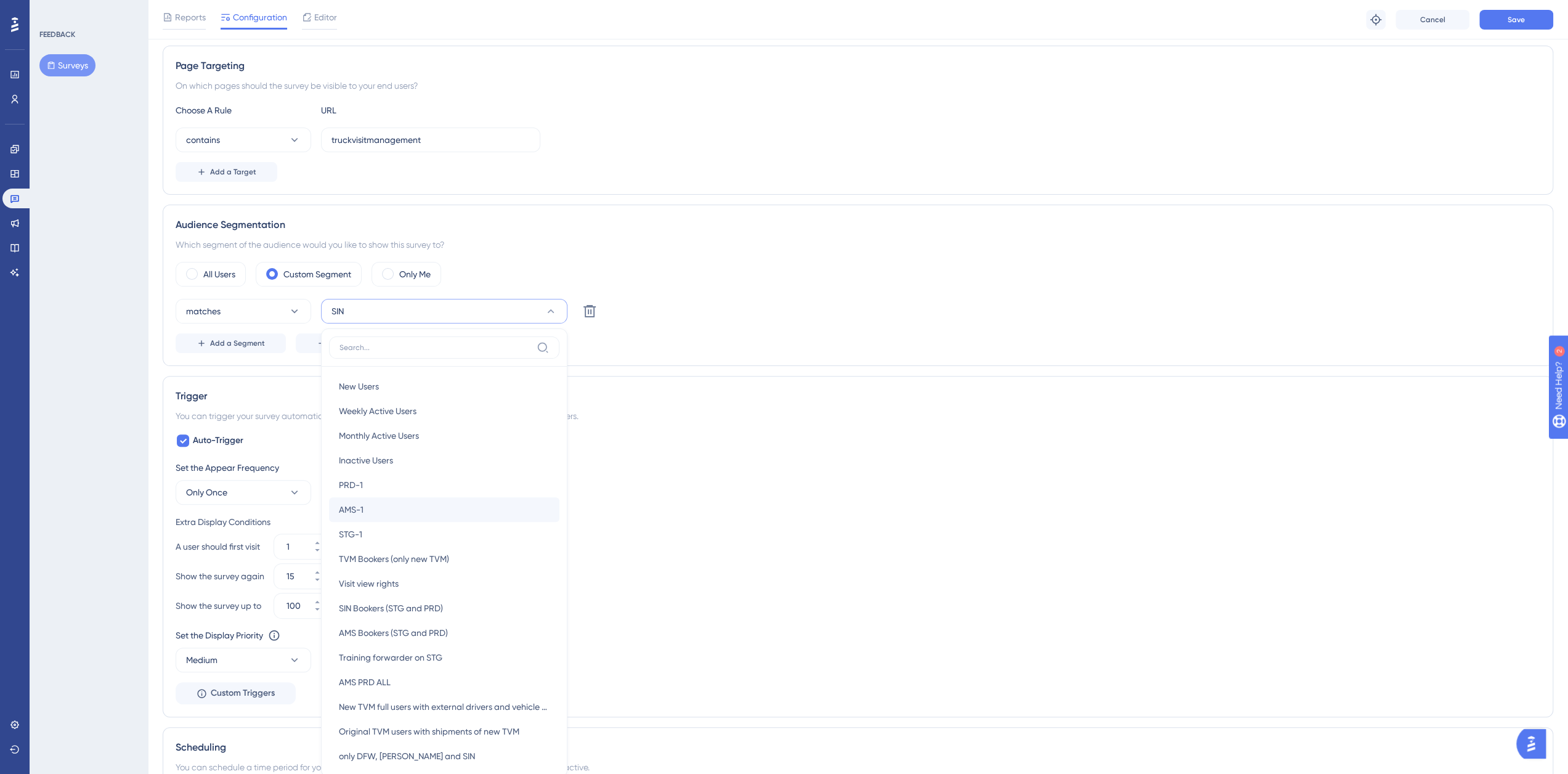
scroll to position [376, 0]
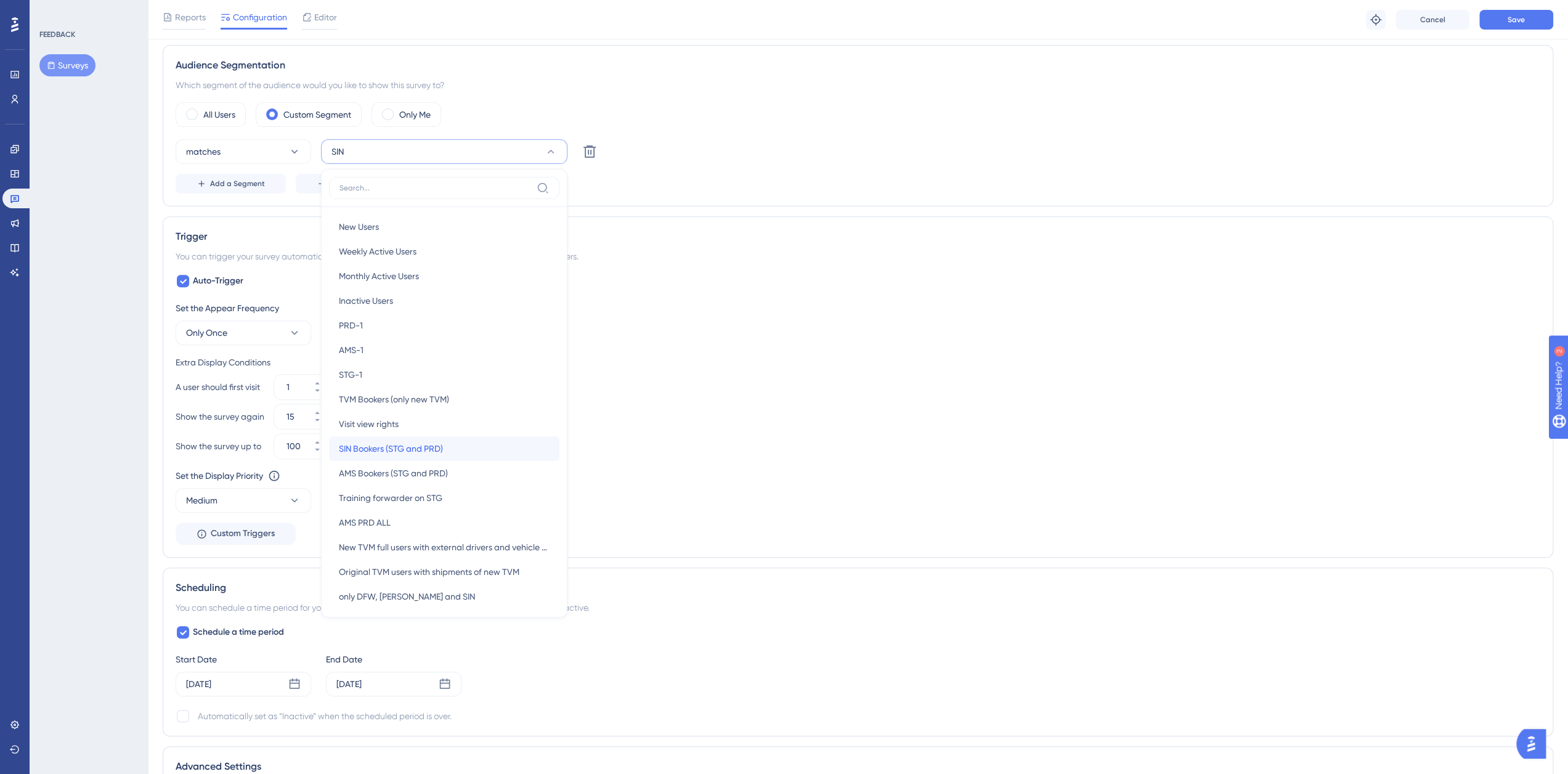
click at [440, 441] on span "SIN Bookers (STG and PRD)" at bounding box center [391, 448] width 104 height 15
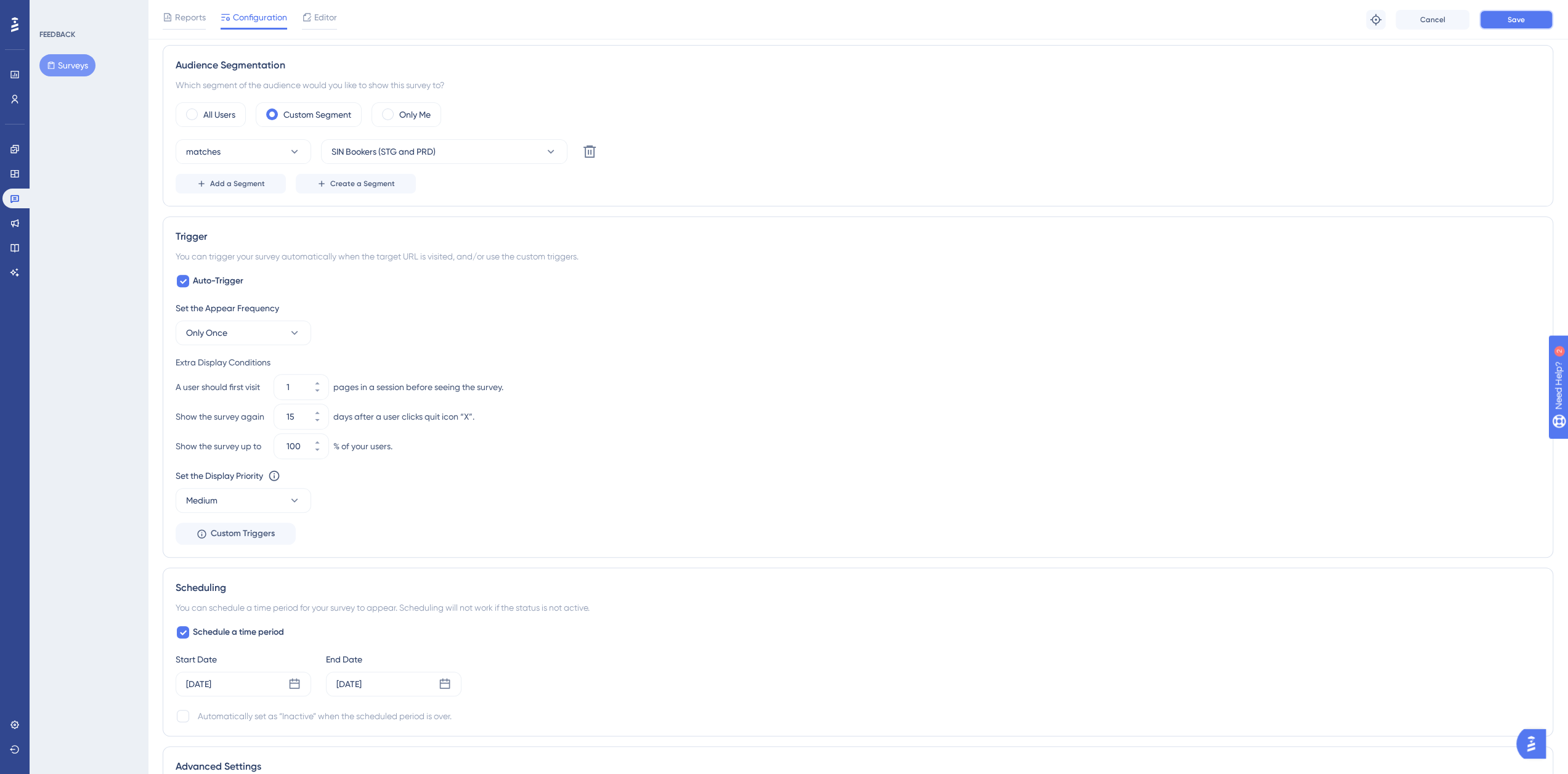
click at [1511, 28] on button "Save" at bounding box center [1517, 19] width 74 height 20
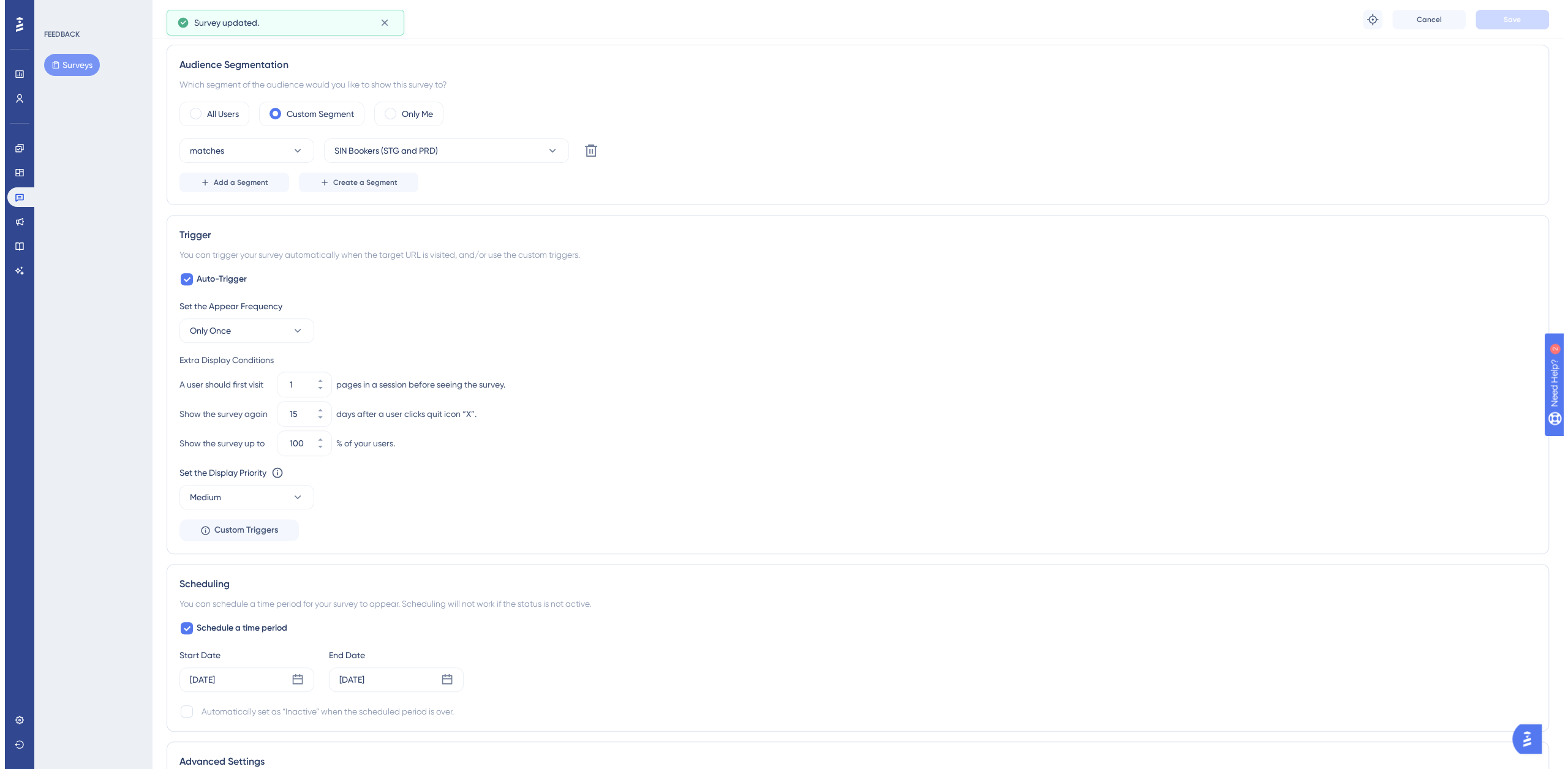
scroll to position [0, 0]
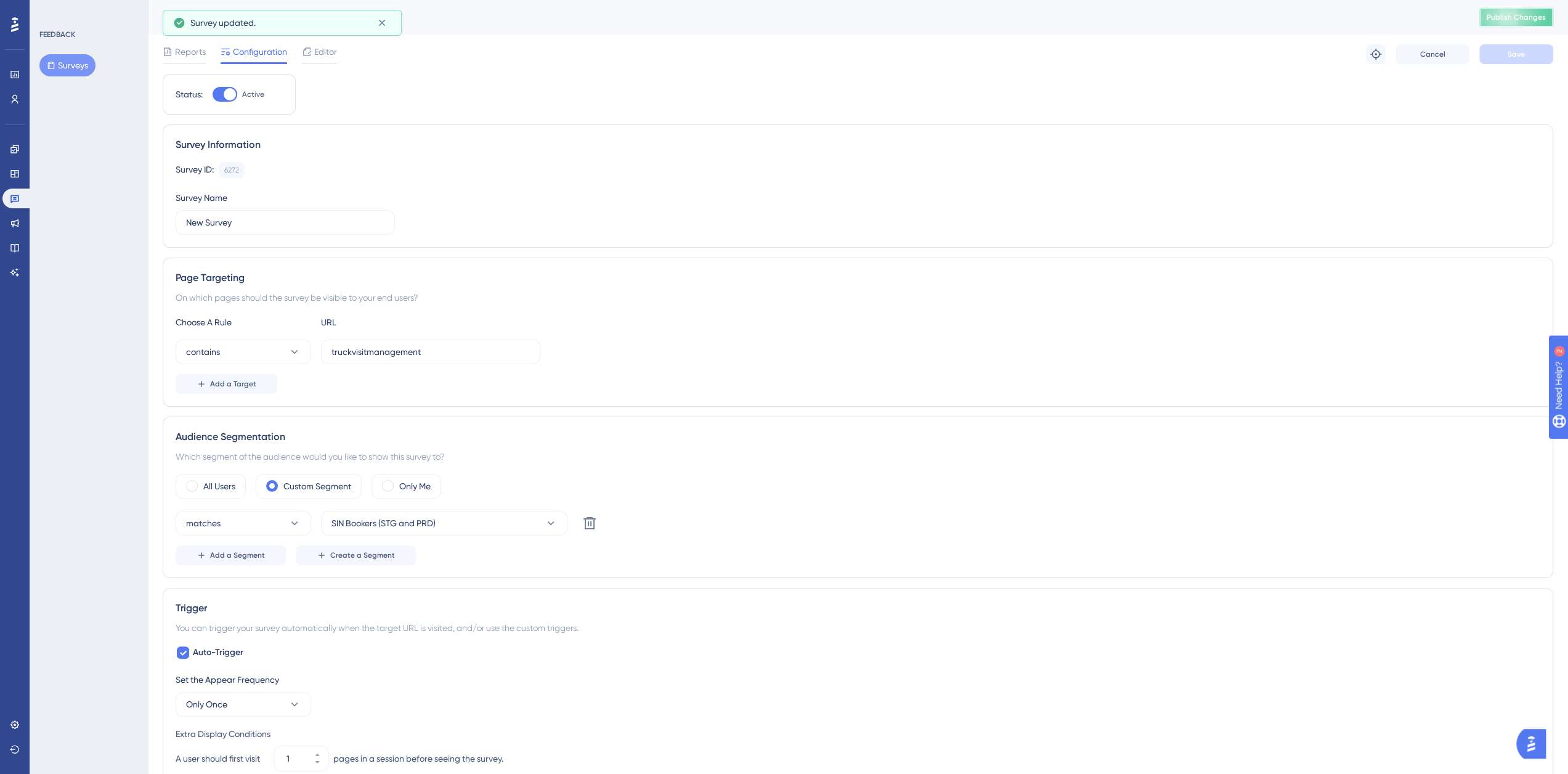
click at [1525, 23] on button "Publish Changes" at bounding box center [1517, 17] width 74 height 20
click at [194, 57] on span "Reports" at bounding box center [190, 51] width 31 height 15
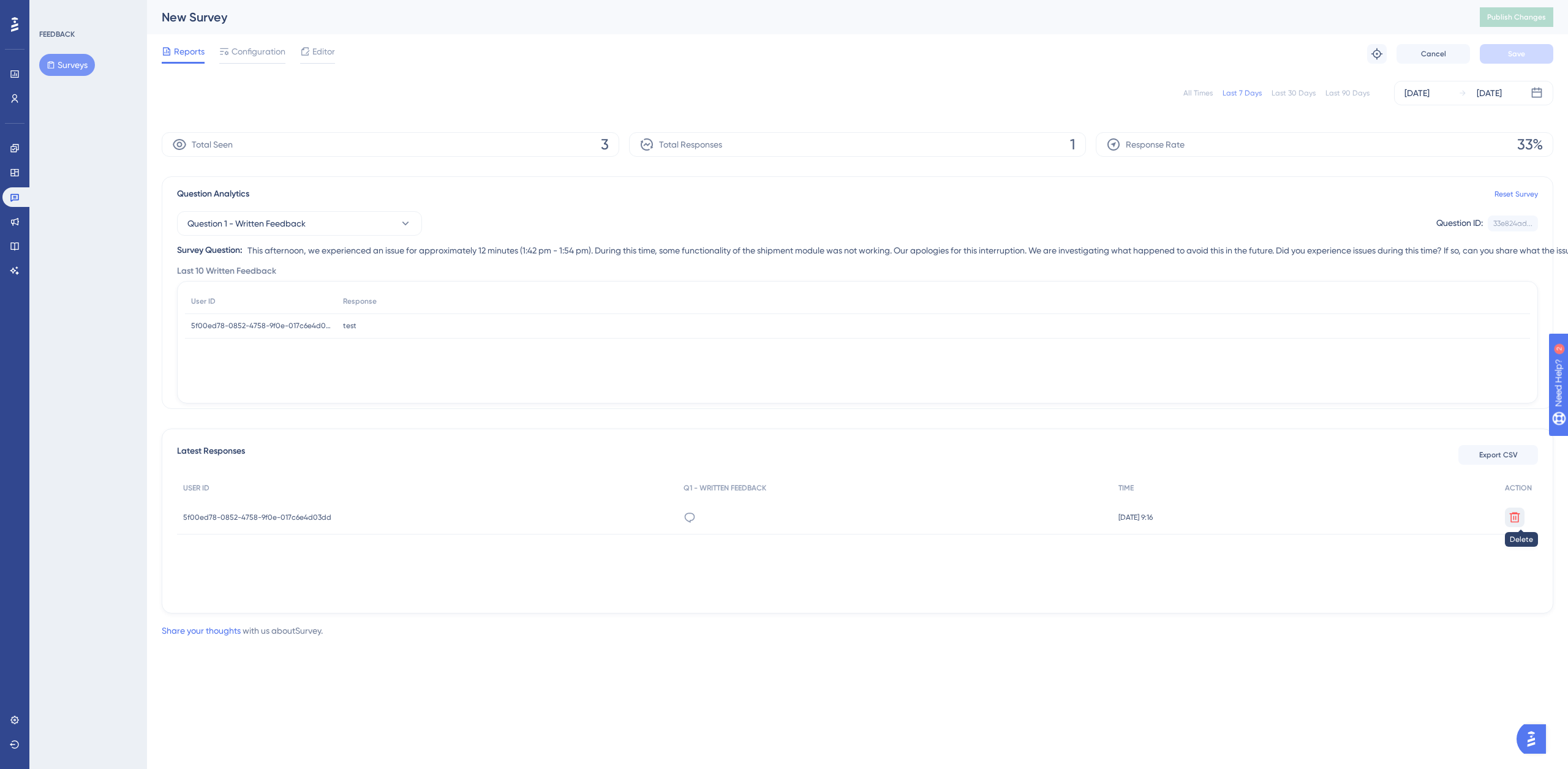
click at [1516, 519] on icon at bounding box center [1515, 517] width 10 height 10
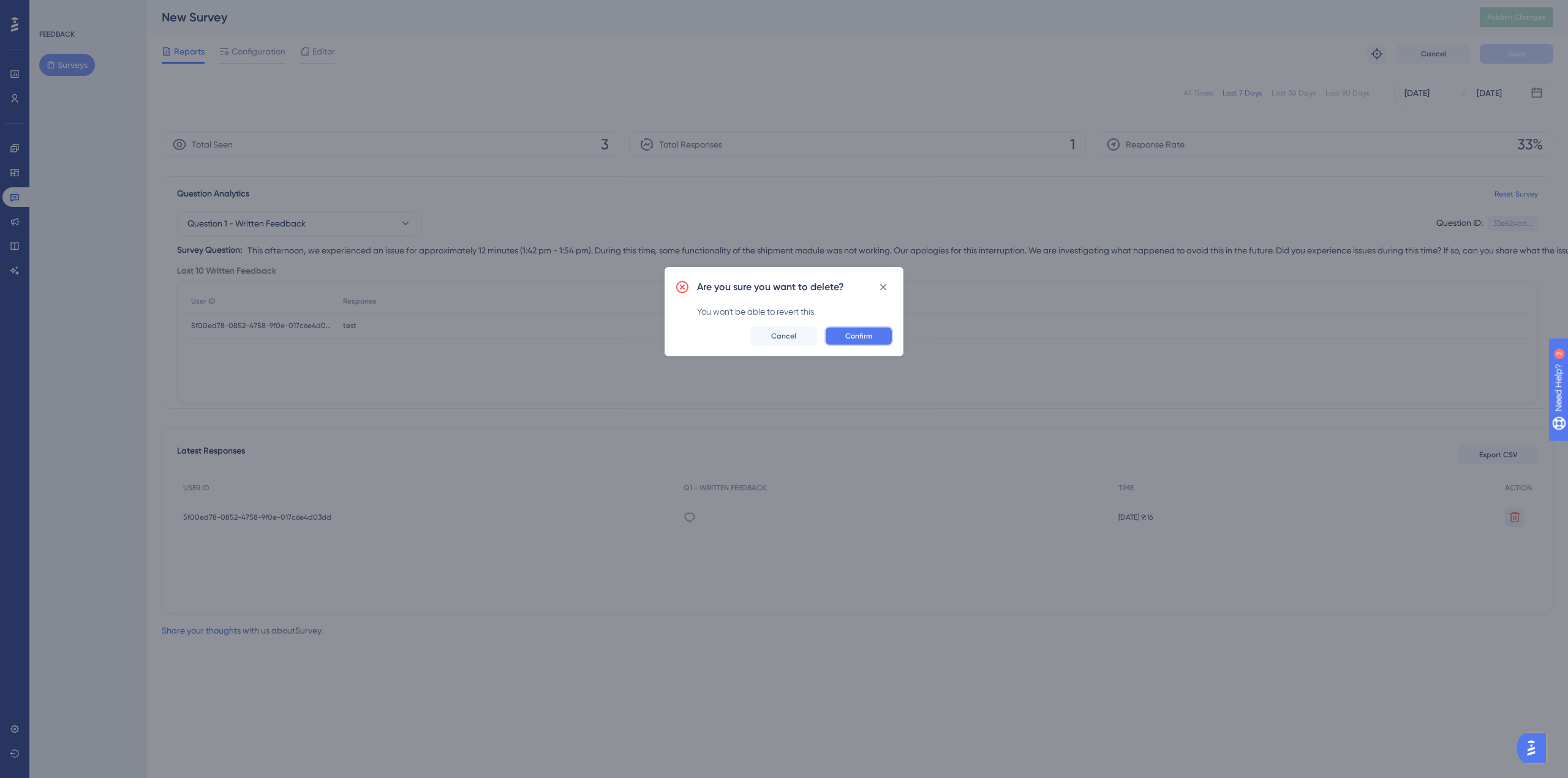
click at [867, 329] on button "Confirm" at bounding box center [859, 336] width 69 height 20
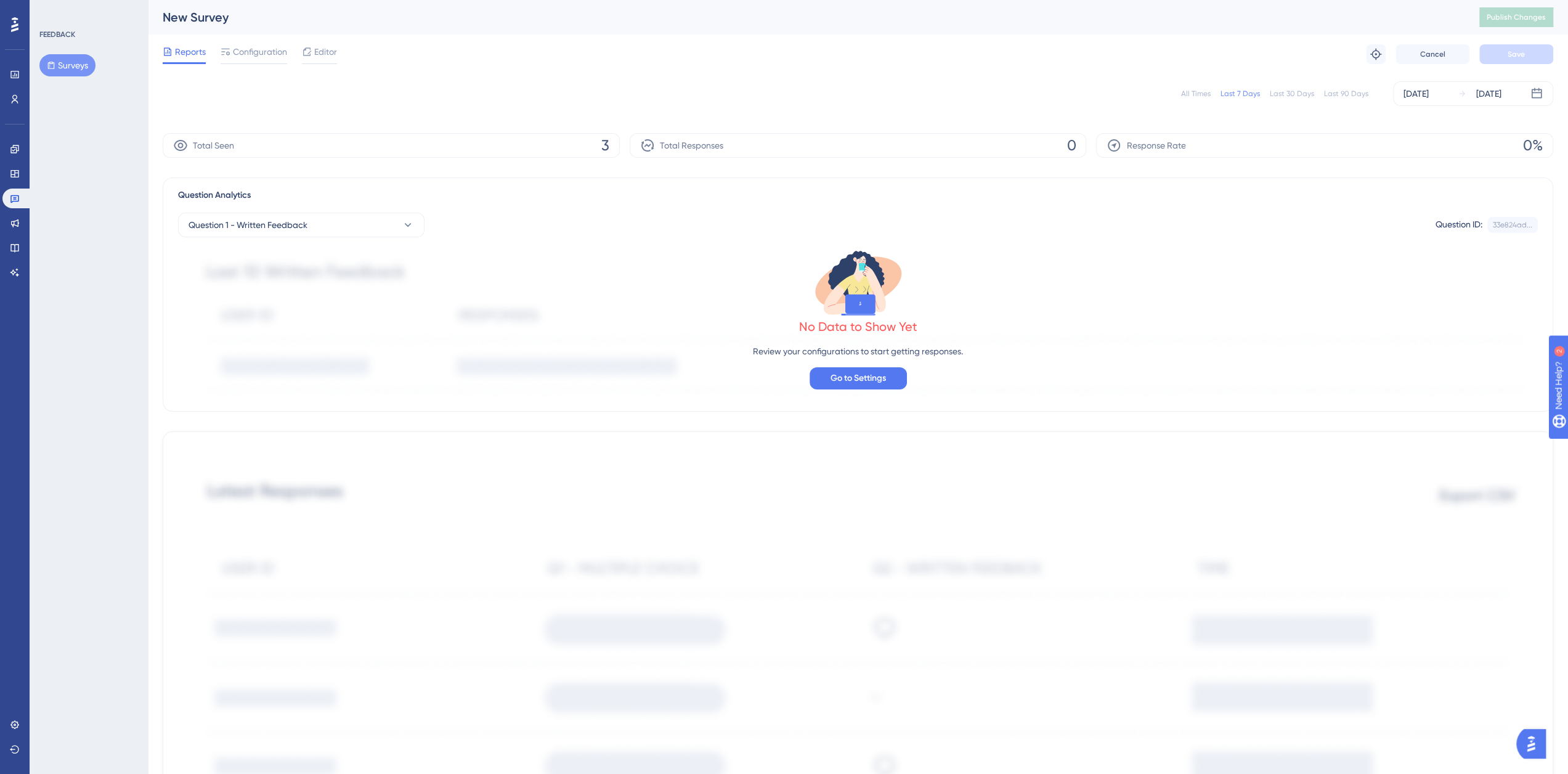
click at [607, 143] on span "3" at bounding box center [605, 145] width 8 height 20
click at [183, 146] on icon at bounding box center [181, 146] width 15 height 15
click at [605, 145] on span "5" at bounding box center [605, 145] width 8 height 20
click at [244, 47] on span "Configuration" at bounding box center [260, 51] width 54 height 15
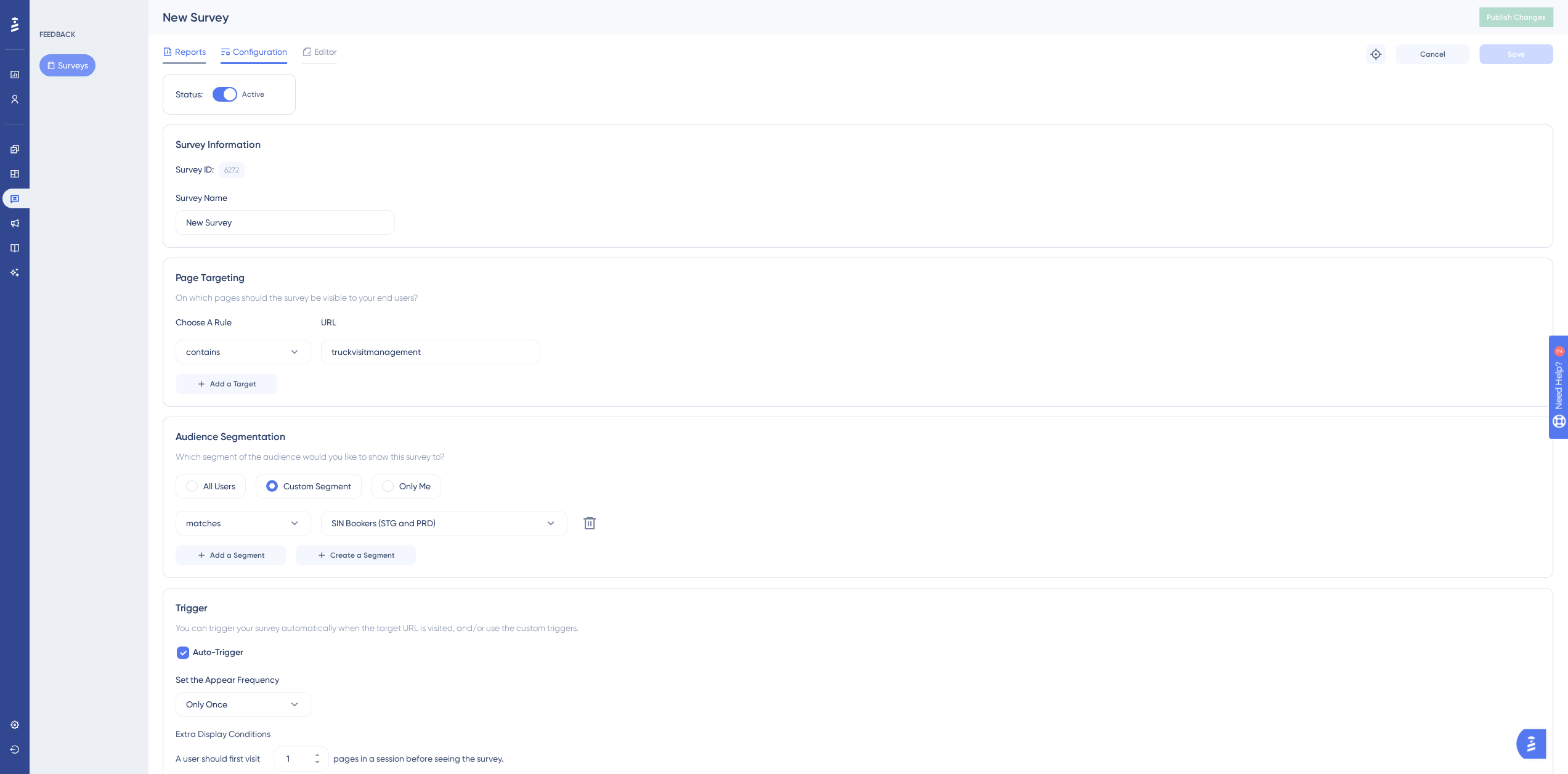
click at [171, 52] on icon at bounding box center [168, 51] width 7 height 8
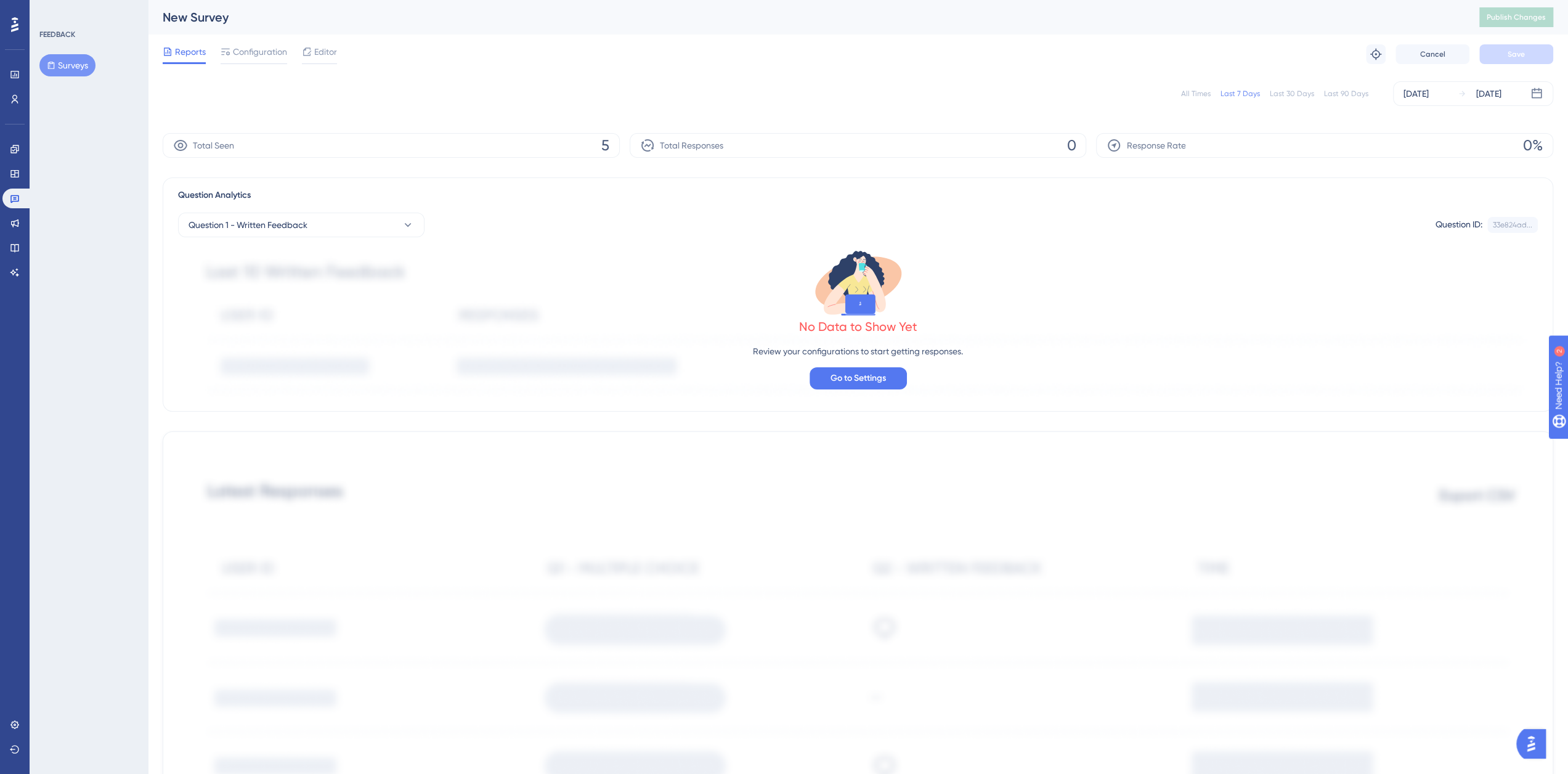
click at [391, 146] on div "Total Seen 5" at bounding box center [391, 146] width 457 height 25
click at [412, 230] on icon at bounding box center [418, 225] width 12 height 12
click at [409, 227] on icon at bounding box center [408, 225] width 12 height 12
click at [244, 52] on span "Configuration" at bounding box center [260, 51] width 54 height 15
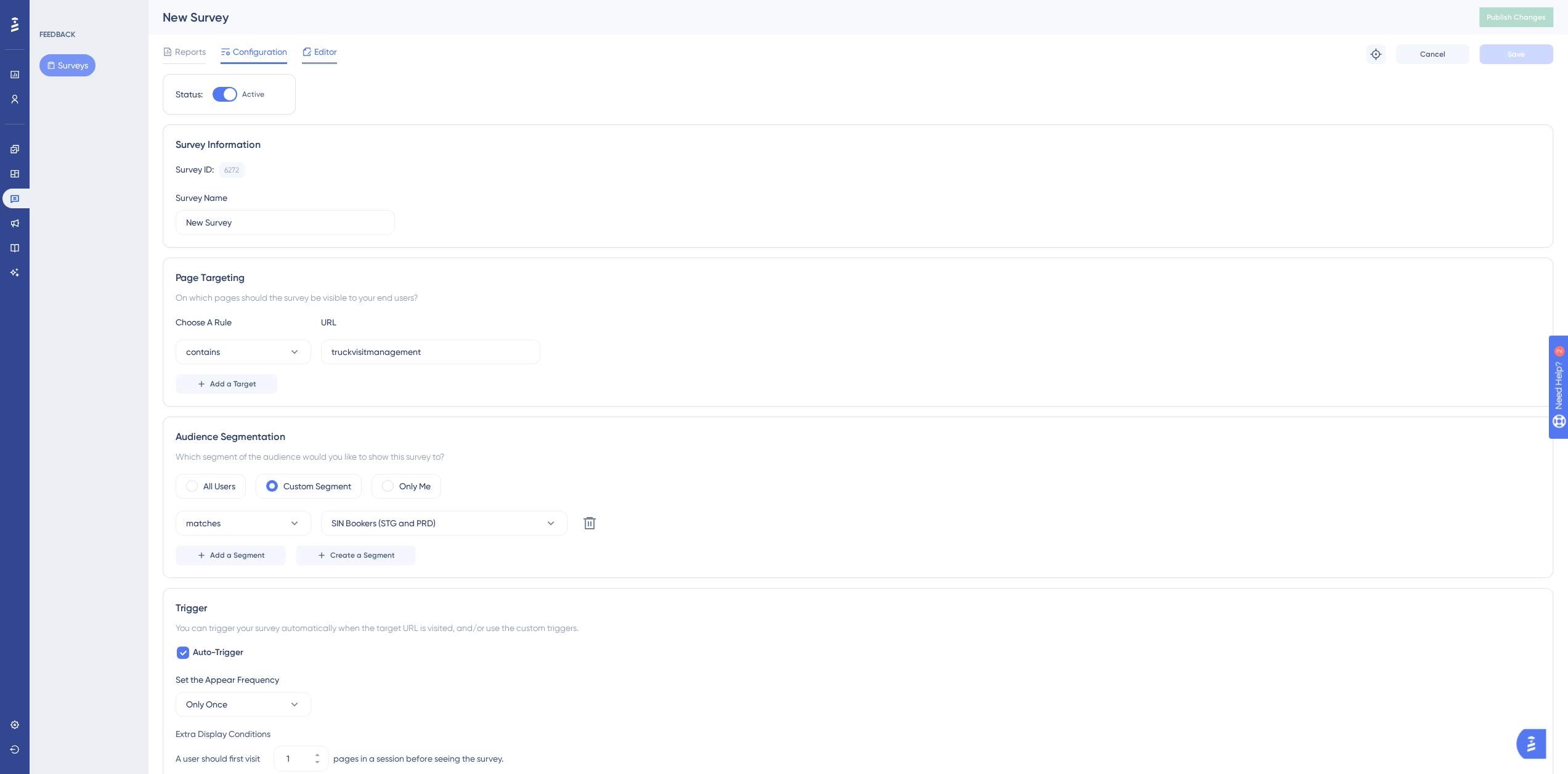
click at [332, 55] on span "Editor" at bounding box center [325, 51] width 23 height 15
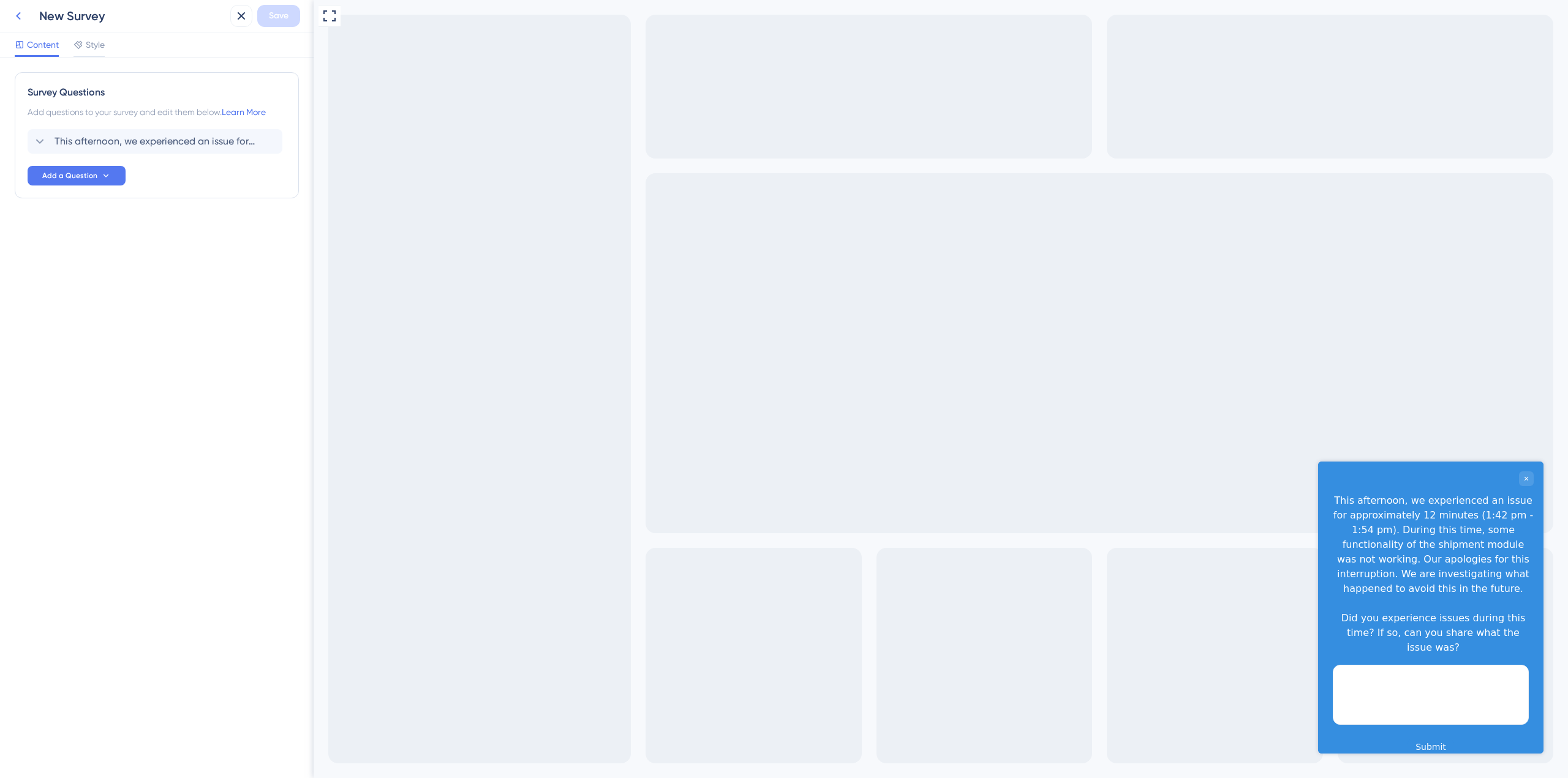
click at [18, 14] on icon at bounding box center [18, 16] width 5 height 8
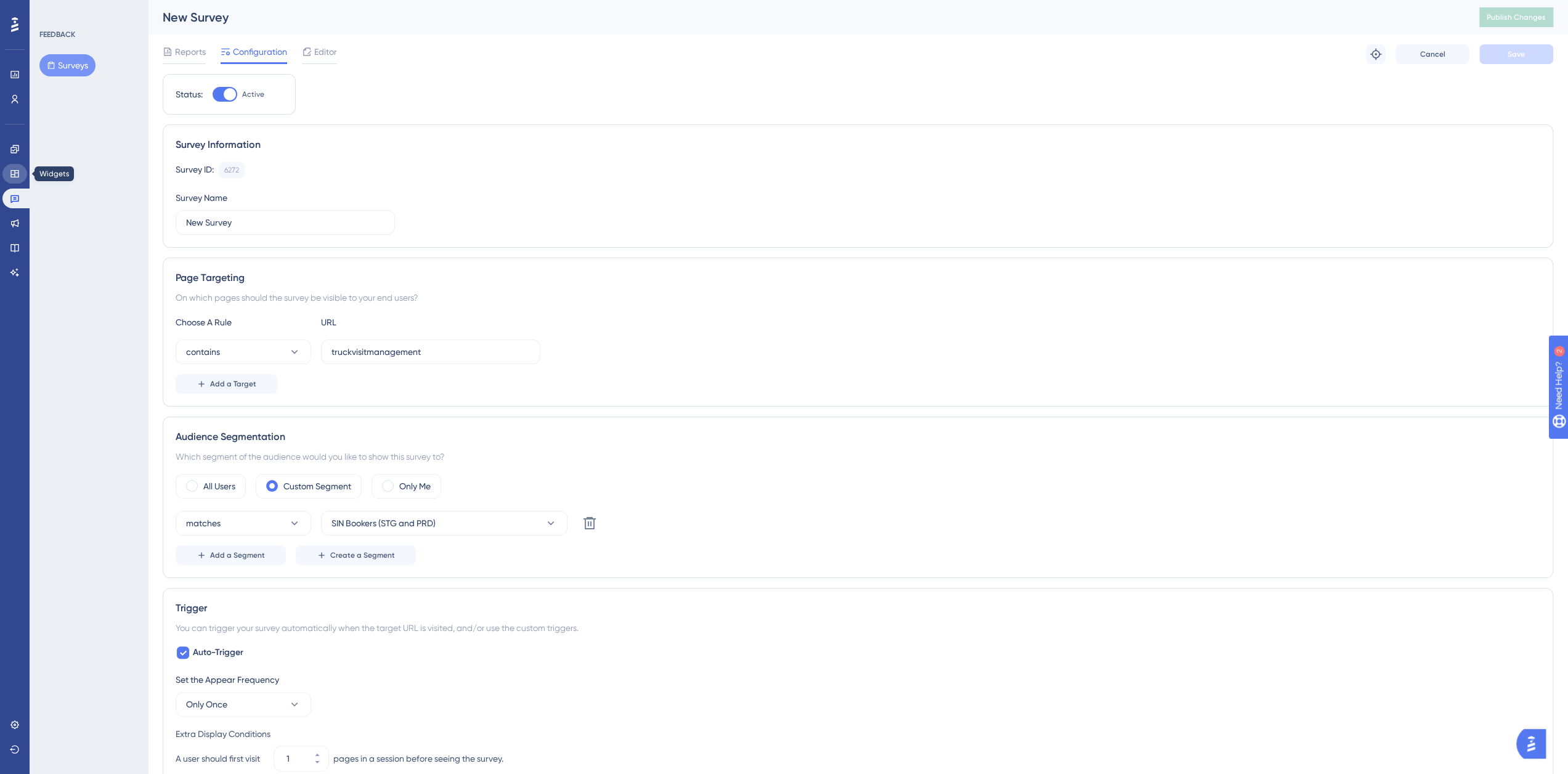
drag, startPoint x: 12, startPoint y: 179, endPoint x: 12, endPoint y: 173, distance: 6.0
click at [12, 179] on link at bounding box center [15, 173] width 25 height 20
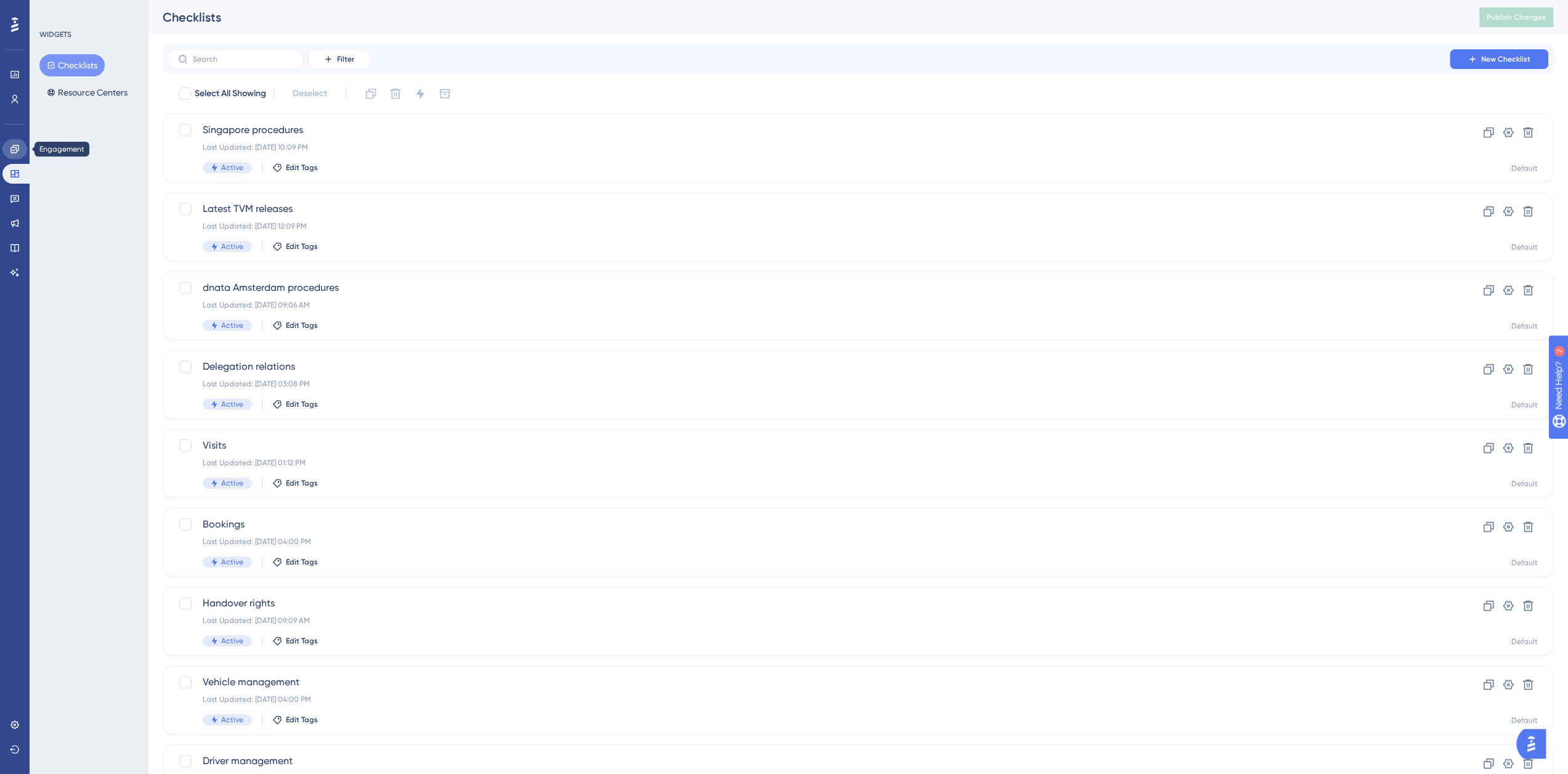
click at [13, 148] on icon at bounding box center [14, 148] width 10 height 10
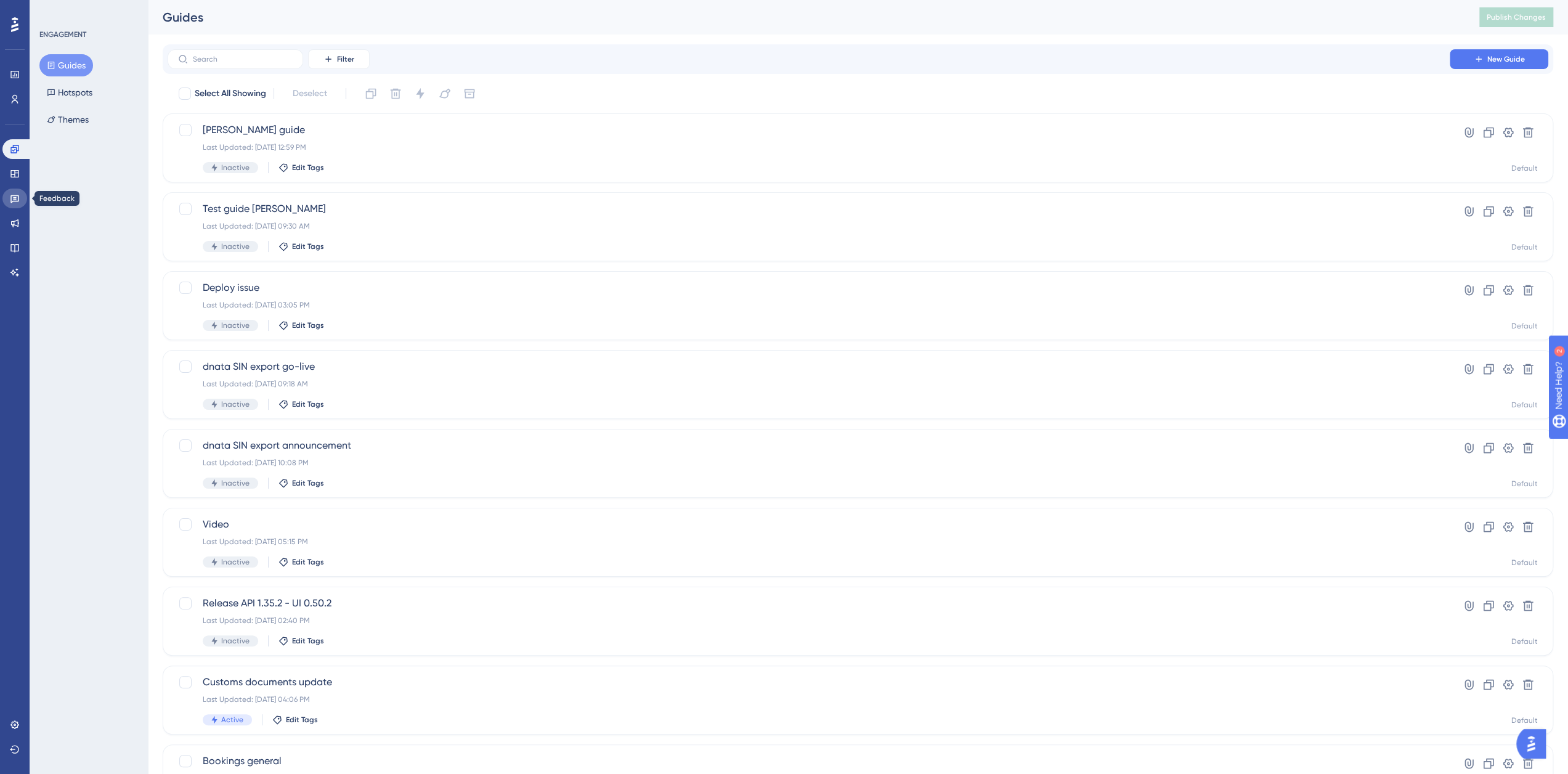
click at [16, 190] on link at bounding box center [15, 198] width 25 height 20
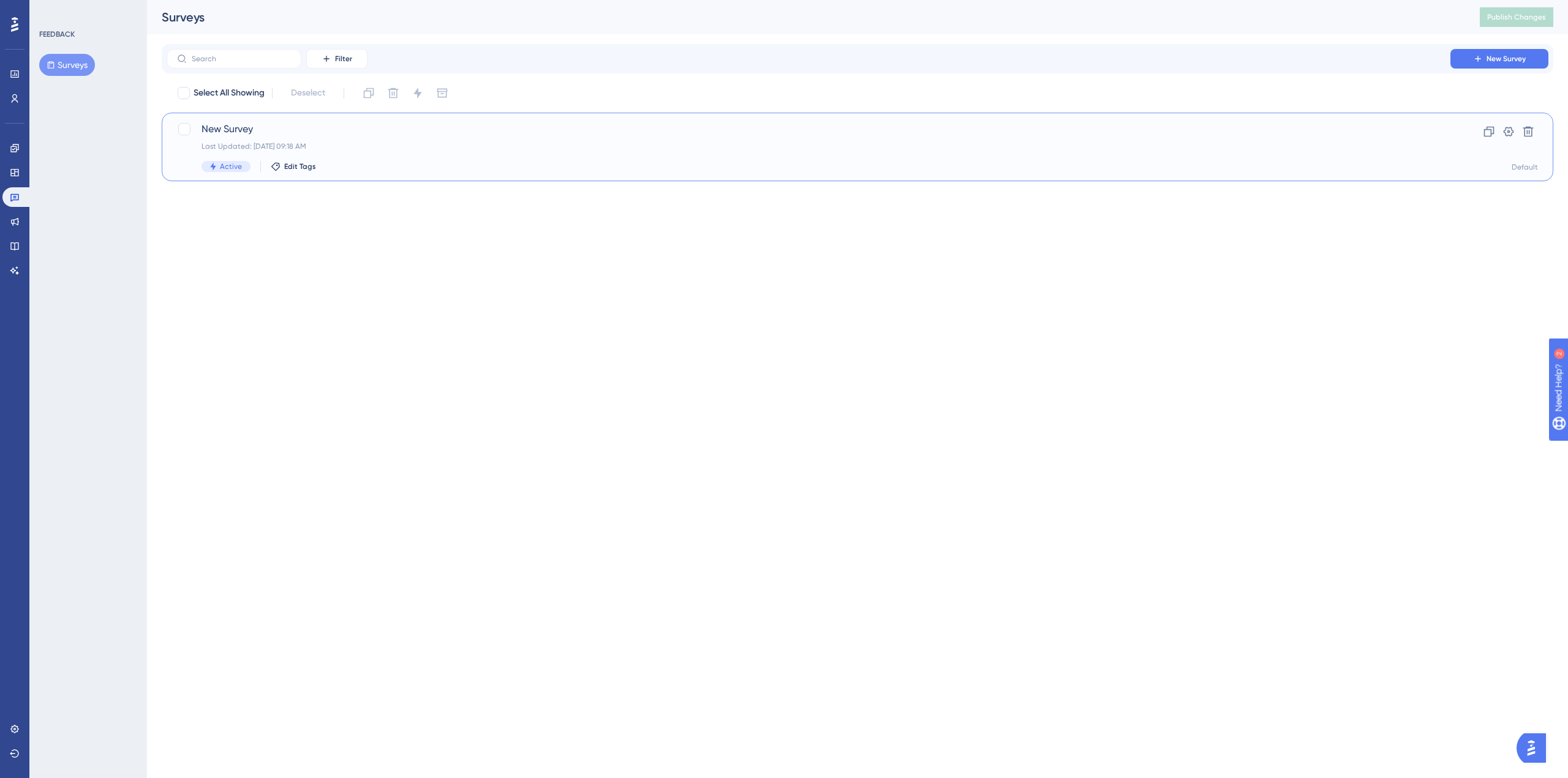
click at [240, 126] on span "New Survey" at bounding box center [808, 129] width 1214 height 15
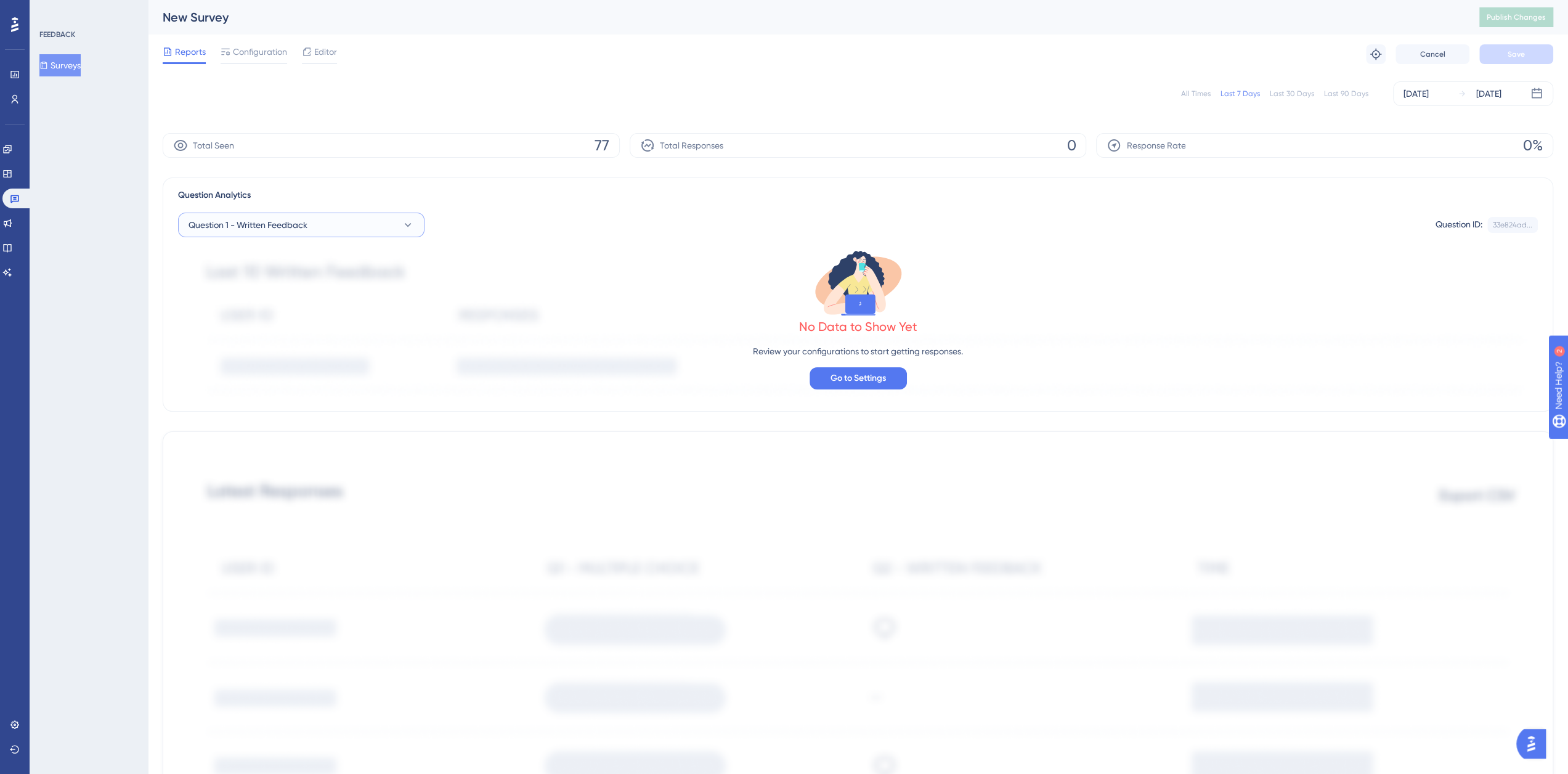
click at [381, 226] on button "Question 1 - Written Feedback" at bounding box center [301, 225] width 246 height 25
click at [291, 297] on span "Question 1 - Written Feedback" at bounding box center [256, 300] width 119 height 15
click at [181, 142] on icon at bounding box center [181, 146] width 15 height 15
click at [240, 51] on span "Configuration" at bounding box center [260, 51] width 54 height 15
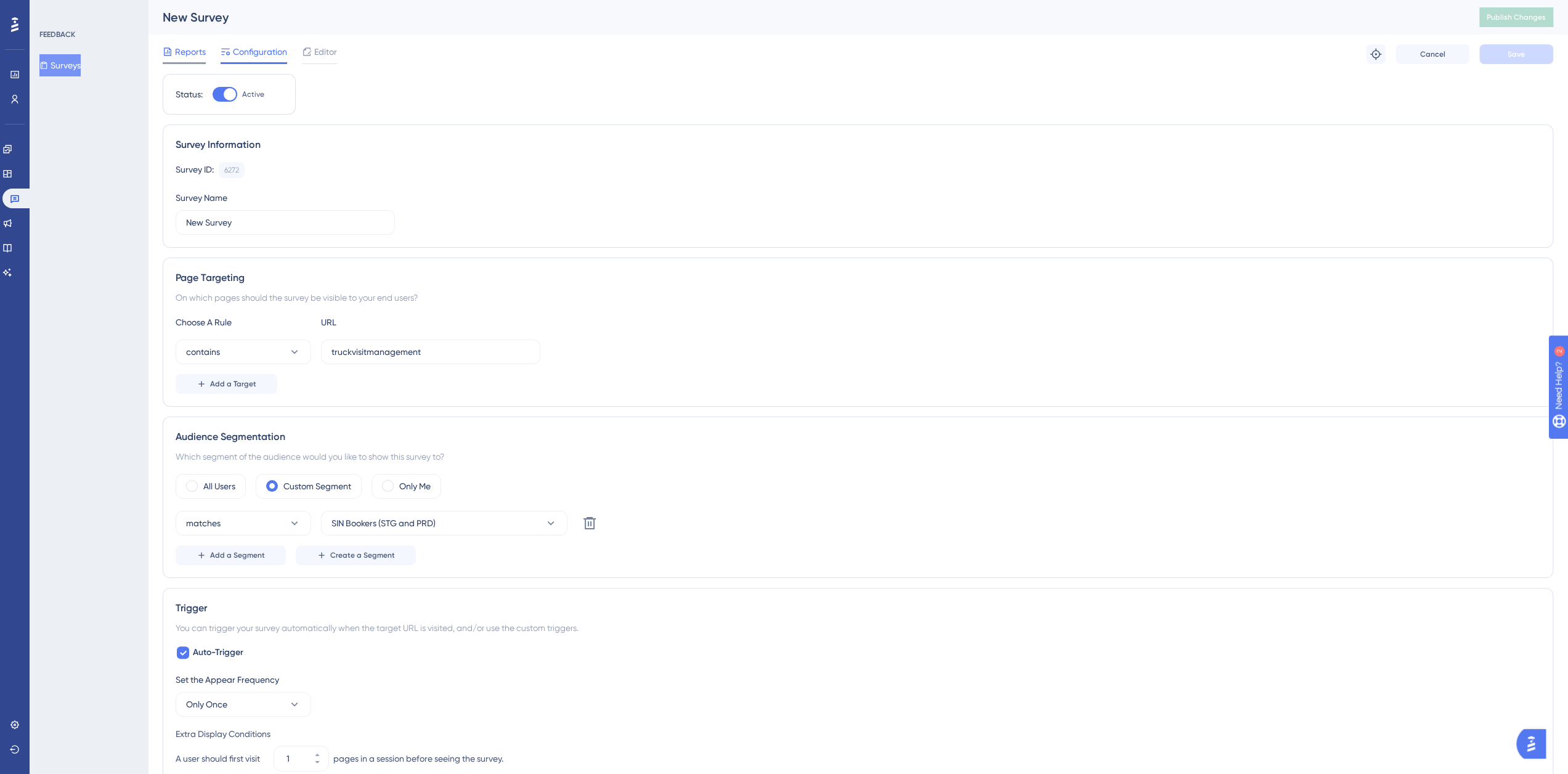
click at [193, 53] on span "Reports" at bounding box center [190, 51] width 31 height 15
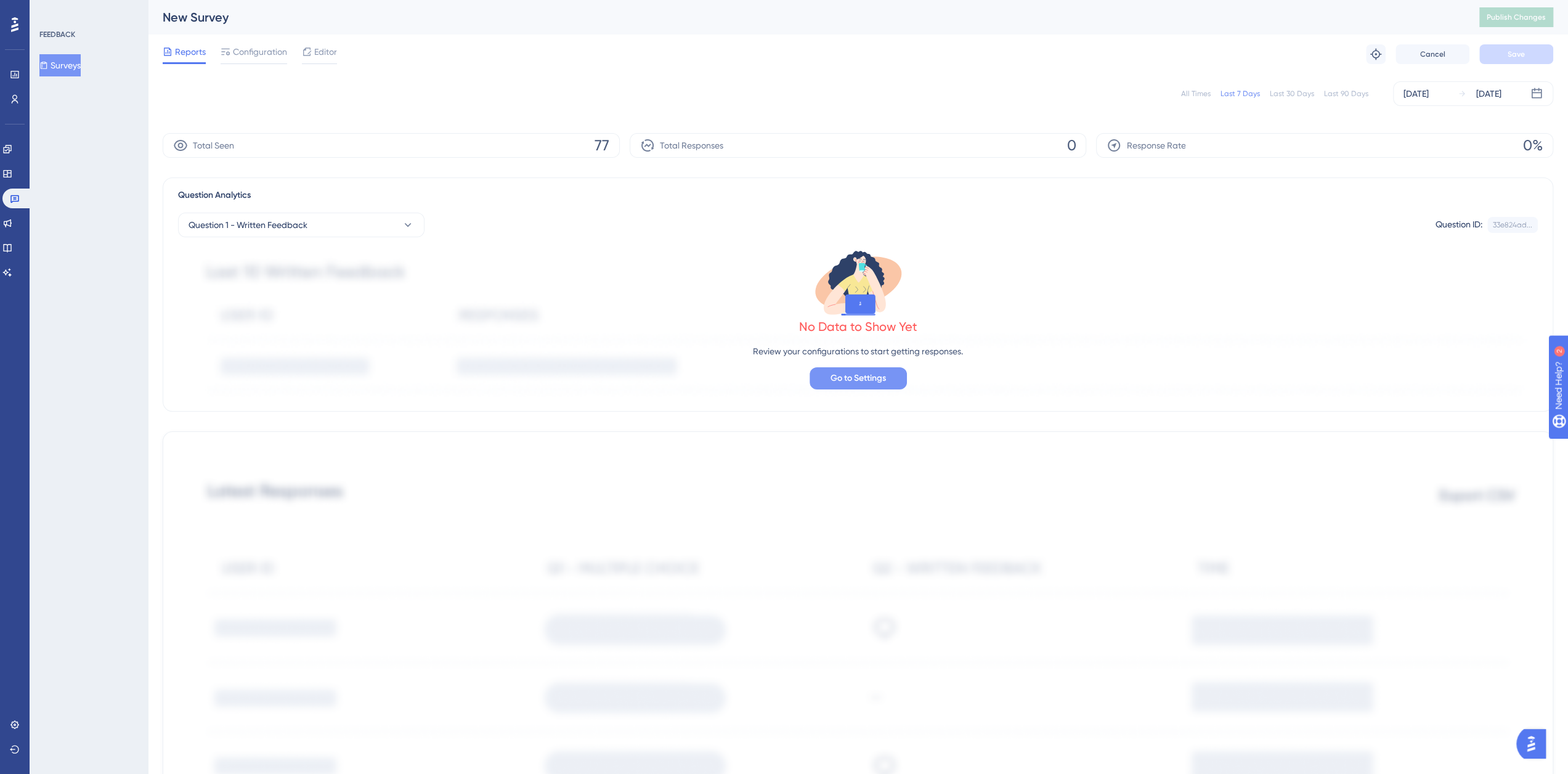
click at [868, 372] on span "Go to Settings" at bounding box center [858, 379] width 55 height 15
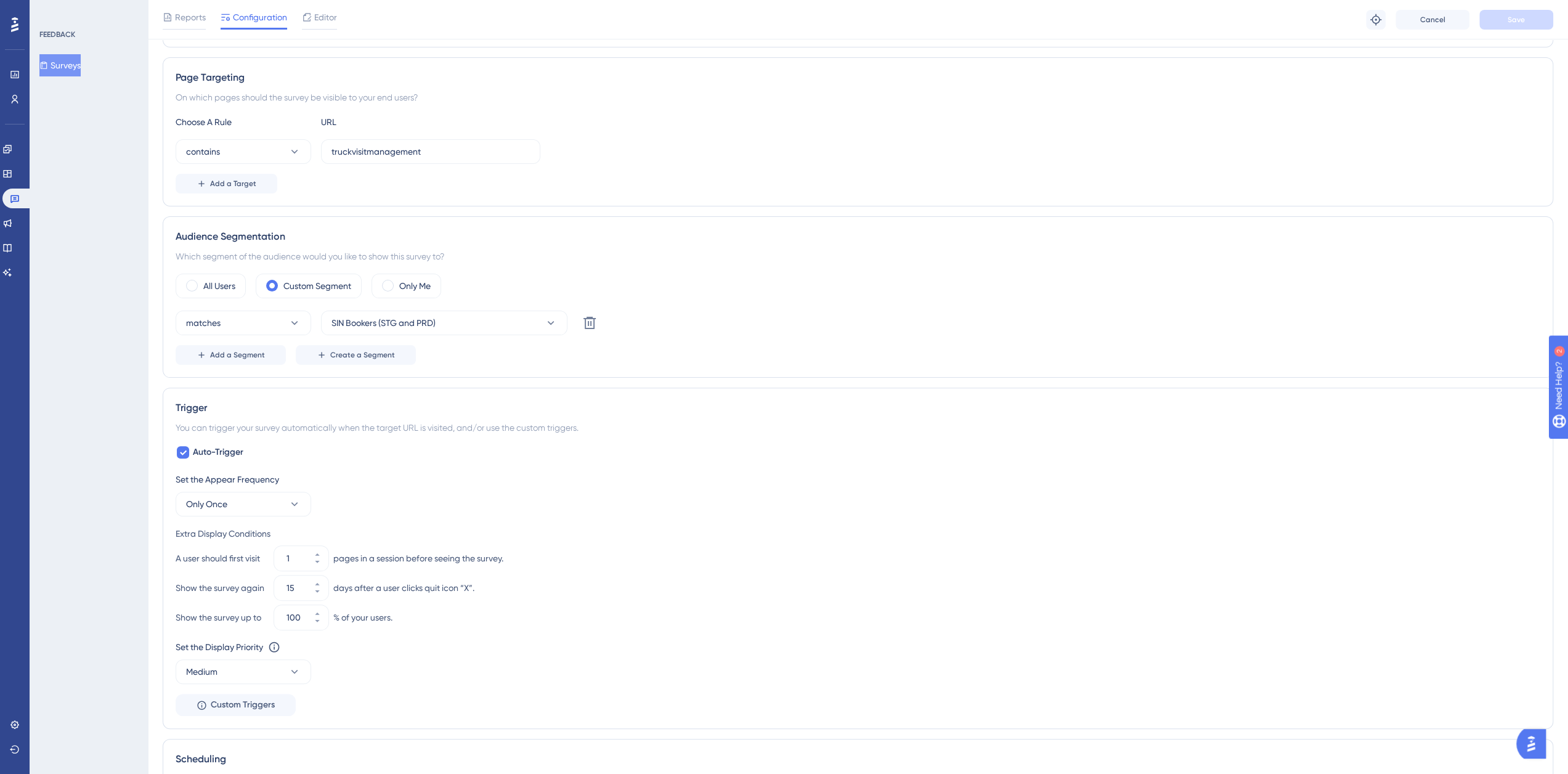
scroll to position [410, 0]
